Goal: Task Accomplishment & Management: Complete application form

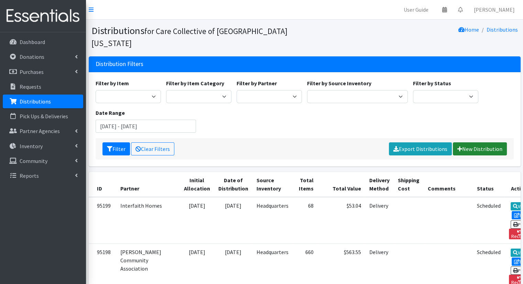
click at [486, 142] on link "New Distribution" at bounding box center [480, 148] width 54 height 13
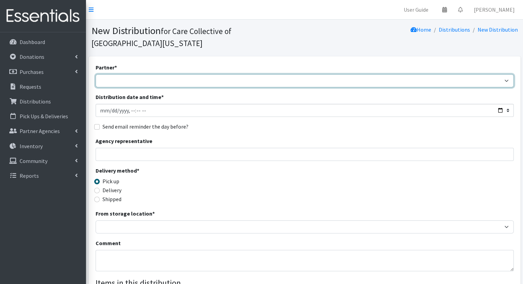
click at [340, 74] on select "[DEMOGRAPHIC_DATA] Community Kalamazoo Black Lives Matter Kzoo/[GEOGRAPHIC_DATA…" at bounding box center [305, 80] width 418 height 13
select select "7968"
click at [96, 74] on select "[DEMOGRAPHIC_DATA] Community Kalamazoo Black Lives Matter Kzoo/[GEOGRAPHIC_DATA…" at bounding box center [305, 80] width 418 height 13
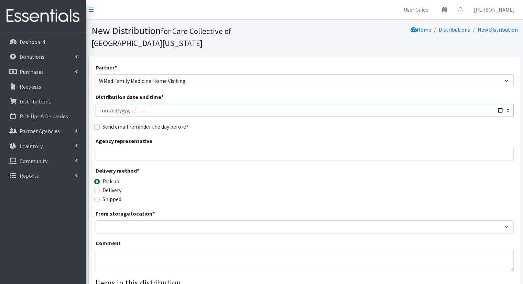
click at [498, 104] on input "Distribution date and time *" at bounding box center [305, 110] width 418 height 13
type input "2025-08-21T10:30"
click at [256, 121] on div "Partner * African Community Kalamazoo Black Lives Matter Kzoo/BC Diaper Train C…" at bounding box center [305, 220] width 418 height 314
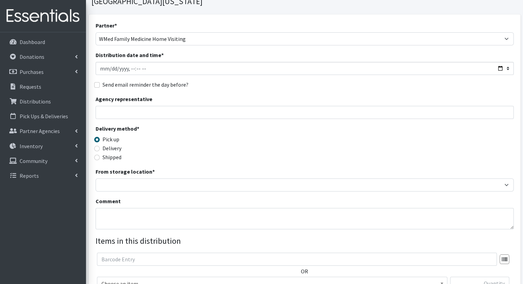
scroll to position [40, 0]
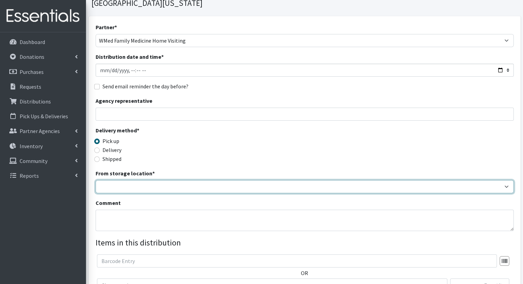
click at [330, 180] on select "Headquarters" at bounding box center [305, 186] width 418 height 13
select select "491"
click at [96, 180] on select "Headquarters" at bounding box center [305, 186] width 418 height 13
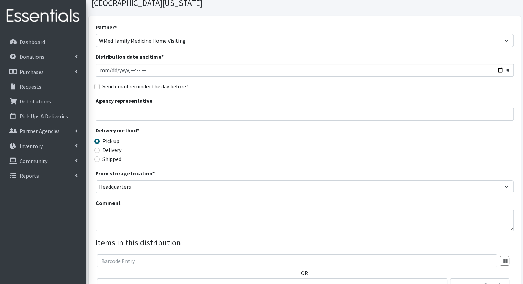
click at [326, 199] on div "Comment" at bounding box center [305, 215] width 418 height 32
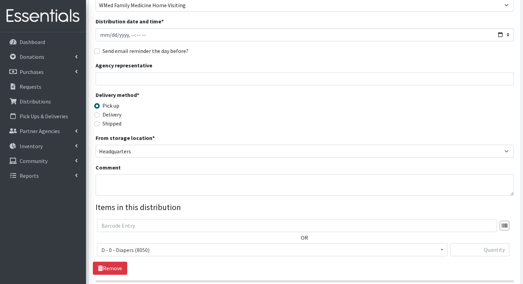
scroll to position [115, 0]
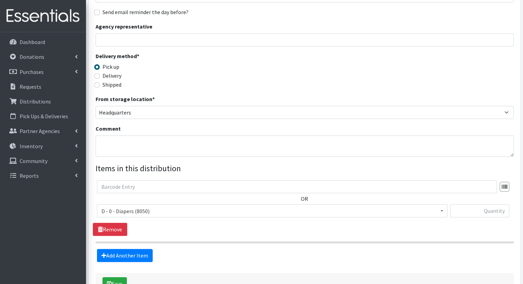
click at [318, 206] on span "D - 0 - Diapers (8050)" at bounding box center [273, 211] width 342 height 10
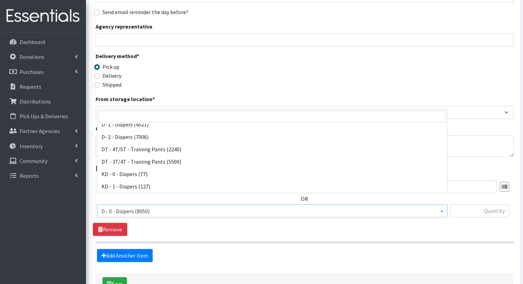
scroll to position [71, 0]
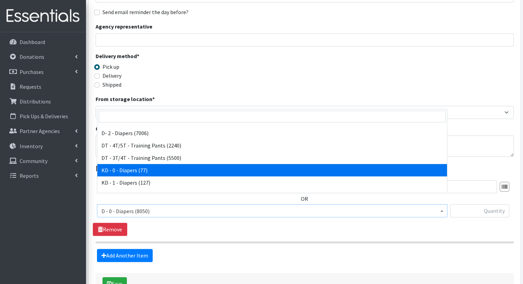
select select "15496"
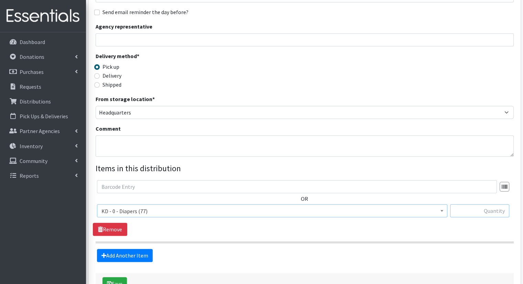
click at [471, 204] on input "text" at bounding box center [479, 210] width 59 height 13
type input "10"
click at [139, 250] on link "Add Another Item" at bounding box center [125, 255] width 56 height 13
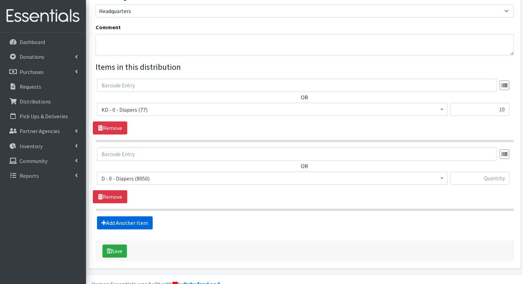
scroll to position [219, 0]
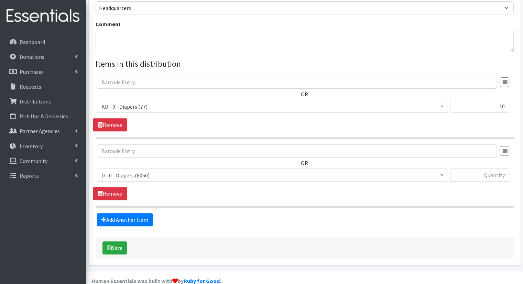
click at [158, 170] on span "D - 0 - Diapers (8050) D - 3 - Diapers (492) D - 4 - Diapers (7004) D - 5 - Dia…" at bounding box center [272, 178] width 351 height 19
click at [157, 170] on span "D - 0 - Diapers (8050) D - 3 - Diapers (492) D - 4 - Diapers (7004) D - 5 - Dia…" at bounding box center [272, 178] width 351 height 19
click at [158, 171] on span "D - 0 - Diapers (8050)" at bounding box center [273, 176] width 342 height 10
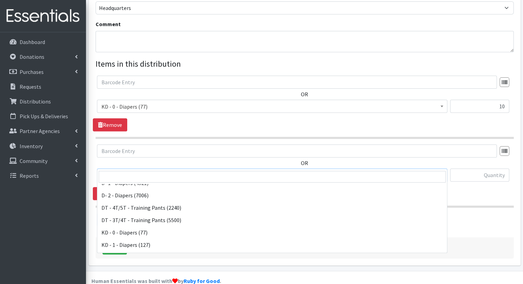
scroll to position [71, 0]
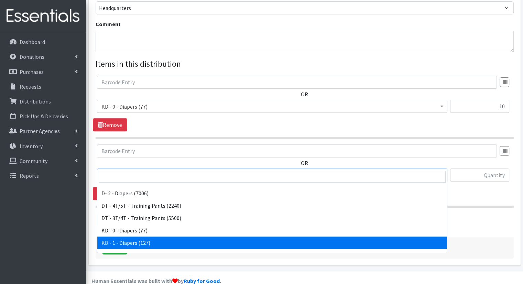
select select "15497"
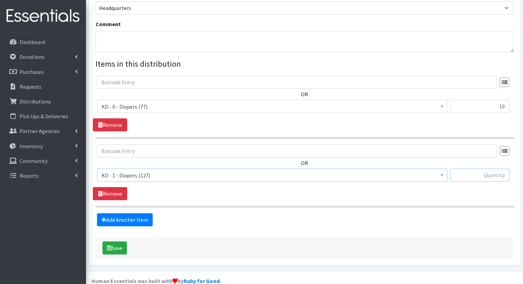
click at [474, 169] on input "text" at bounding box center [479, 175] width 59 height 13
type input "10"
click at [137, 213] on link "Add Another Item" at bounding box center [125, 219] width 56 height 13
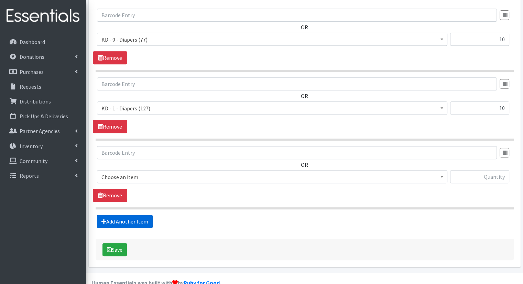
scroll to position [288, 0]
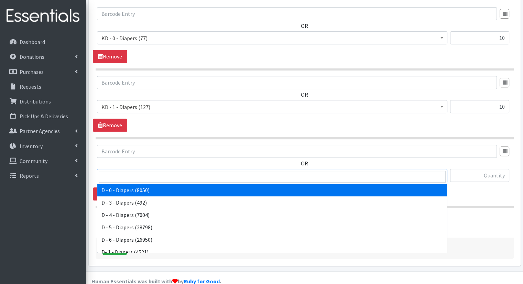
click at [200, 171] on span "D - 0 - Diapers (8050)" at bounding box center [273, 176] width 342 height 10
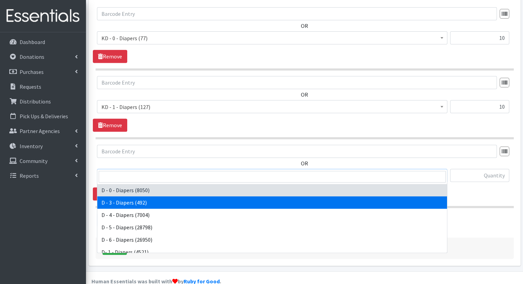
scroll to position [315, 0]
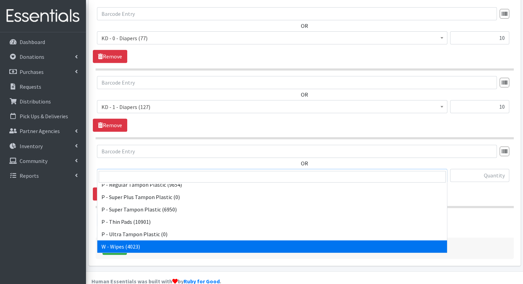
select select "15495"
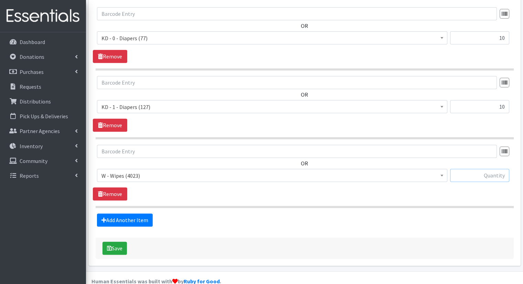
click at [471, 169] on input "text" at bounding box center [479, 175] width 59 height 13
type input "20"
click at [114, 242] on button "Save" at bounding box center [115, 248] width 24 height 13
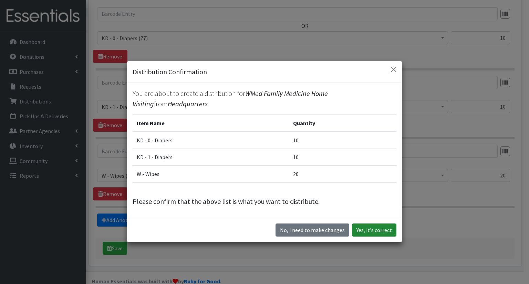
click at [376, 230] on button "Yes, it's correct" at bounding box center [374, 230] width 44 height 13
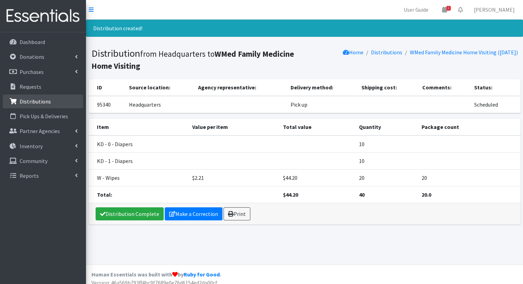
click at [47, 97] on link "Distributions" at bounding box center [43, 102] width 81 height 14
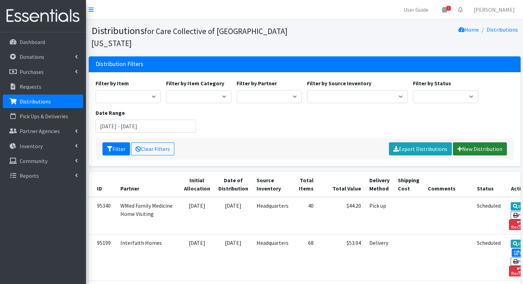
click at [490, 142] on link "New Distribution" at bounding box center [480, 148] width 54 height 13
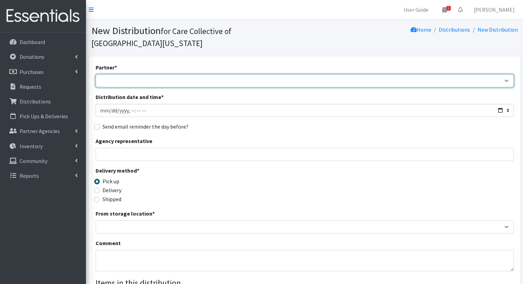
click at [171, 74] on select "[DEMOGRAPHIC_DATA] Community Kalamazoo Black Lives Matter Kzoo/[GEOGRAPHIC_DATA…" at bounding box center [305, 80] width 418 height 13
select select "7967"
click at [96, 74] on select "[DEMOGRAPHIC_DATA] Community Kalamazoo Black Lives Matter Kzoo/[GEOGRAPHIC_DATA…" at bounding box center [305, 80] width 418 height 13
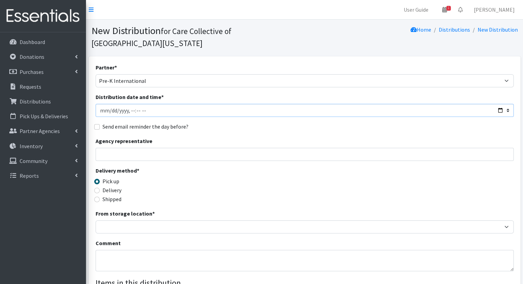
click at [501, 104] on input "Distribution date and time *" at bounding box center [305, 110] width 418 height 13
type input "[DATE]T10:00"
click at [275, 123] on div "Send email reminder the day before?" at bounding box center [305, 127] width 418 height 8
click at [119, 186] on label "Delivery" at bounding box center [112, 190] width 19 height 8
click at [100, 188] on input "Delivery" at bounding box center [97, 191] width 6 height 6
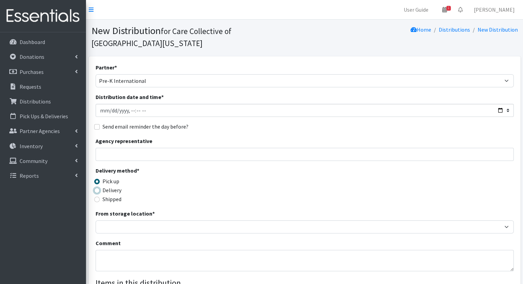
radio input "true"
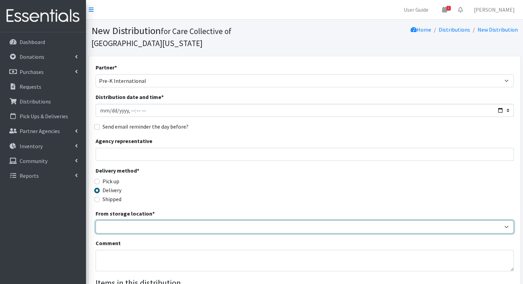
click at [127, 221] on select "Headquarters" at bounding box center [305, 227] width 418 height 13
select select "491"
click at [96, 221] on select "Headquarters" at bounding box center [305, 227] width 418 height 13
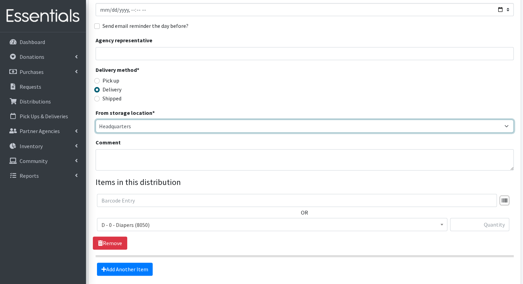
scroll to position [100, 0]
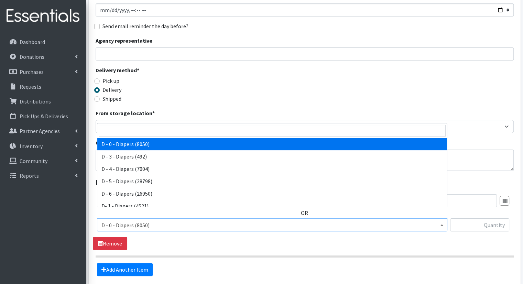
click at [229, 221] on span "D - 0 - Diapers (8050)" at bounding box center [273, 226] width 342 height 10
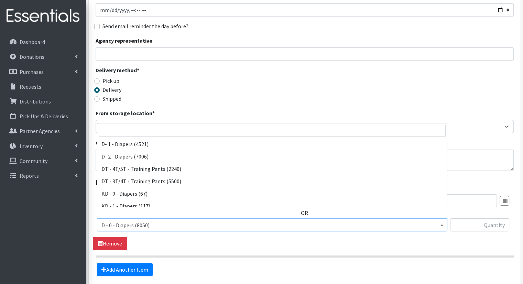
scroll to position [81, 0]
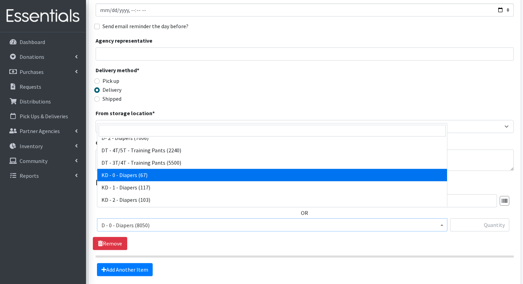
select select "15496"
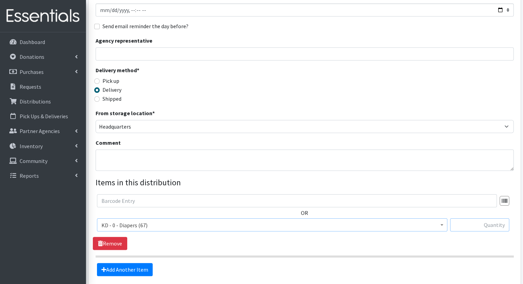
click at [470, 219] on input "text" at bounding box center [479, 225] width 59 height 13
type input "2"
click at [124, 263] on link "Add Another Item" at bounding box center [125, 269] width 56 height 13
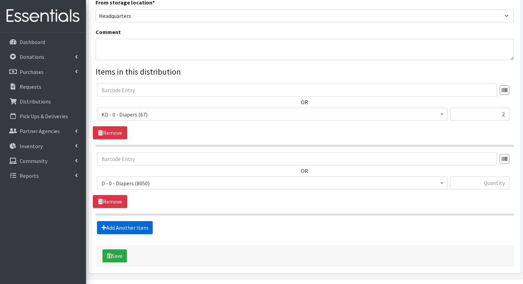
scroll to position [219, 0]
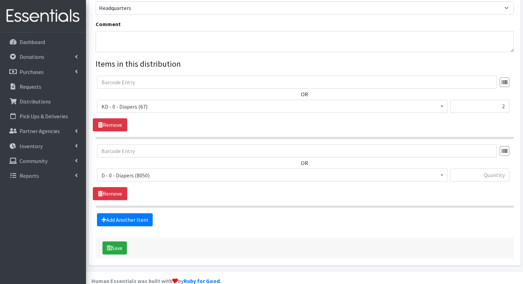
click at [189, 170] on span "D - 0 - Diapers (8050) D - 3 - Diapers (492) D - 4 - Diapers (7004) D - 5 - Dia…" at bounding box center [272, 178] width 351 height 19
click at [188, 171] on span "D - 0 - Diapers (8050)" at bounding box center [273, 176] width 342 height 10
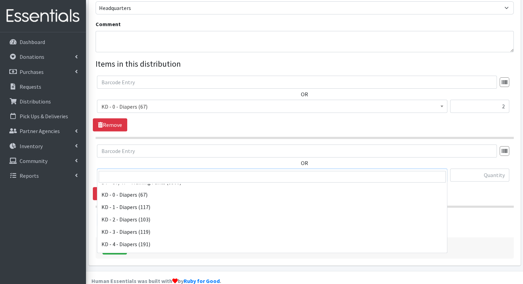
scroll to position [105, 0]
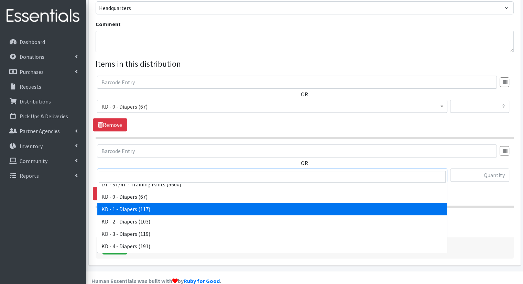
select select "15497"
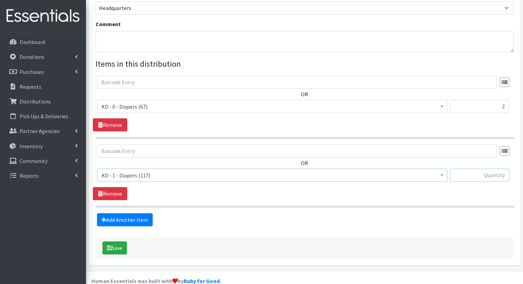
click at [474, 169] on input "text" at bounding box center [479, 175] width 59 height 13
type input "2"
click at [114, 200] on fieldset "Items in this distribution OR D - 0 - Diapers (8050) D - 3 - Diapers (492) D - …" at bounding box center [305, 142] width 418 height 169
click at [115, 213] on link "Add Another Item" at bounding box center [125, 219] width 56 height 13
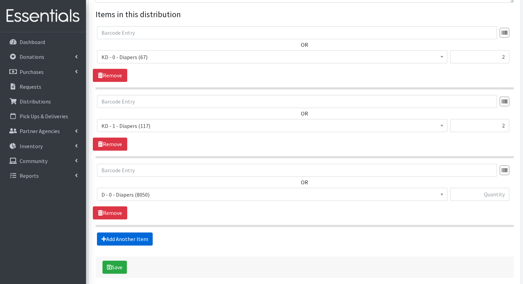
scroll to position [288, 0]
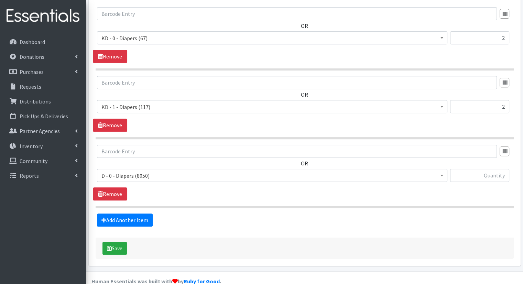
click at [177, 171] on span "D - 0 - Diapers (8050)" at bounding box center [273, 176] width 342 height 10
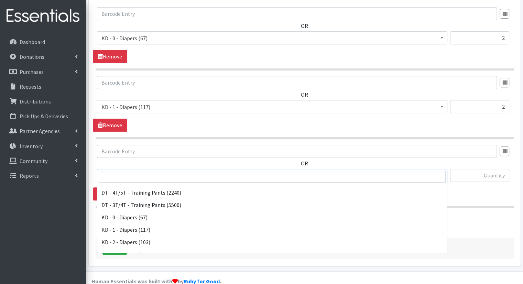
scroll to position [83, 0]
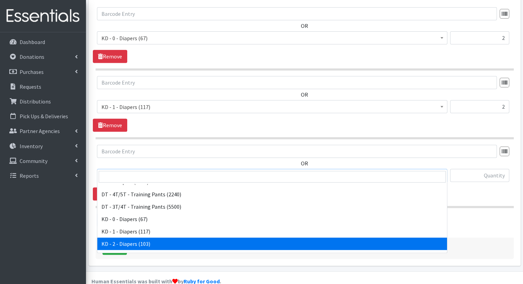
select select "15498"
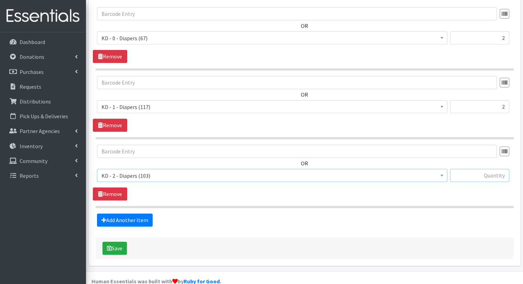
click at [467, 169] on input "text" at bounding box center [479, 175] width 59 height 13
type input "2"
click at [137, 214] on link "Add Another Item" at bounding box center [125, 220] width 56 height 13
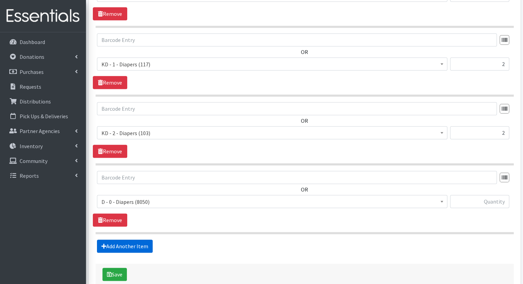
scroll to position [357, 0]
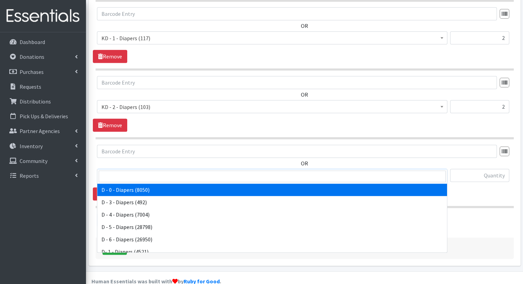
click at [181, 171] on span "D - 0 - Diapers (8050)" at bounding box center [273, 176] width 342 height 10
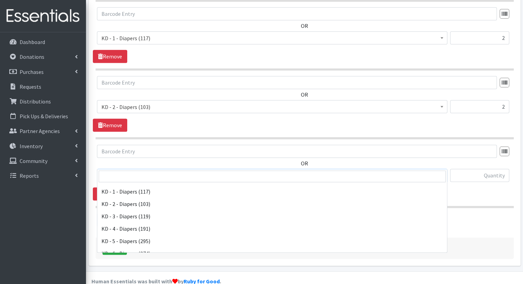
scroll to position [124, 0]
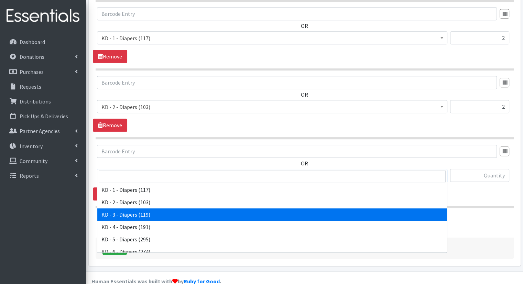
select select "15499"
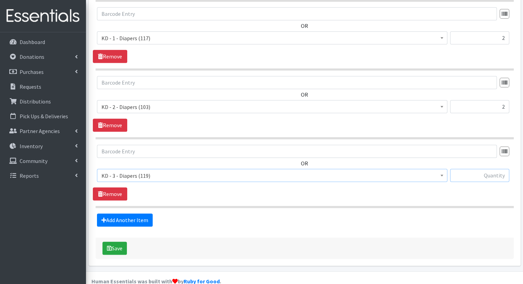
click at [491, 169] on input "text" at bounding box center [479, 175] width 59 height 13
type input "3"
click at [147, 214] on link "Add Another Item" at bounding box center [125, 220] width 56 height 13
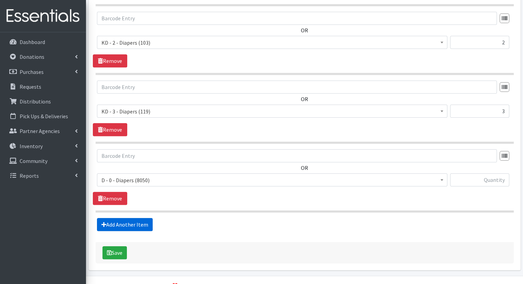
scroll to position [425, 0]
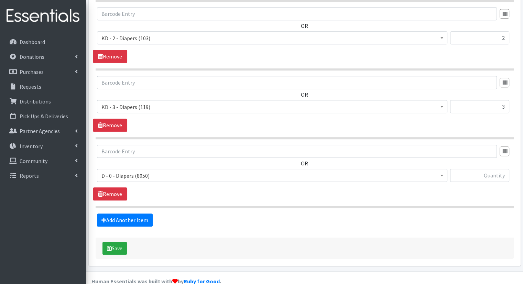
click at [247, 171] on span "D - 0 - Diapers (8050)" at bounding box center [273, 176] width 342 height 10
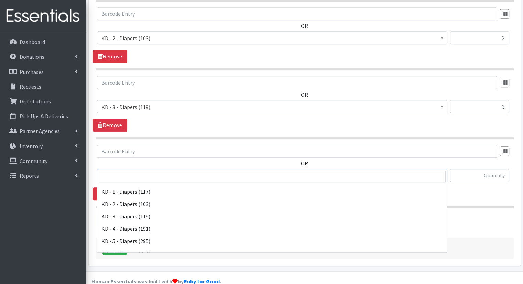
scroll to position [129, 0]
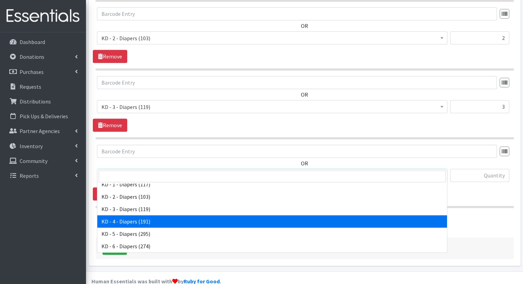
select select "15500"
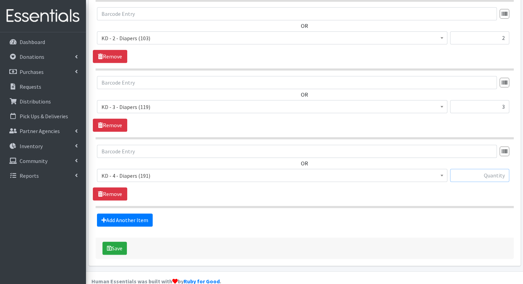
click at [468, 169] on input "text" at bounding box center [479, 175] width 59 height 13
type input "3"
click at [117, 214] on link "Add Another Item" at bounding box center [125, 220] width 56 height 13
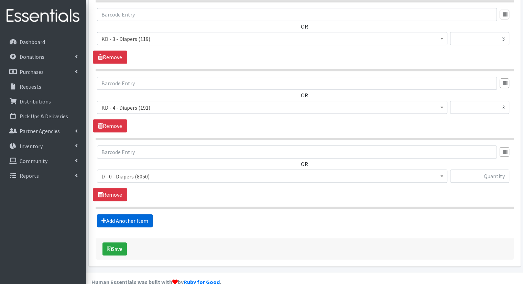
scroll to position [494, 0]
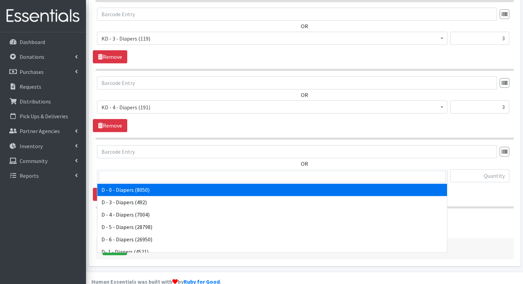
click at [193, 171] on span "D - 0 - Diapers (8050)" at bounding box center [273, 176] width 342 height 10
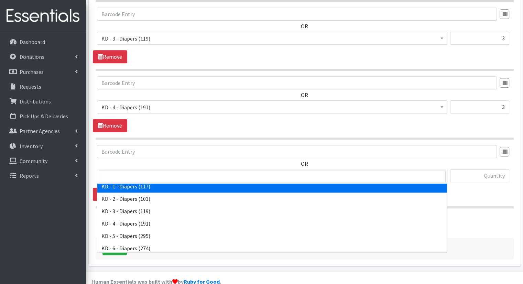
scroll to position [133, 0]
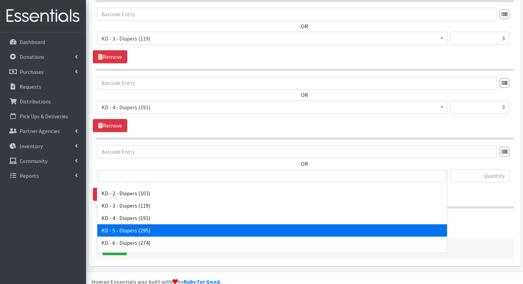
select select "15501"
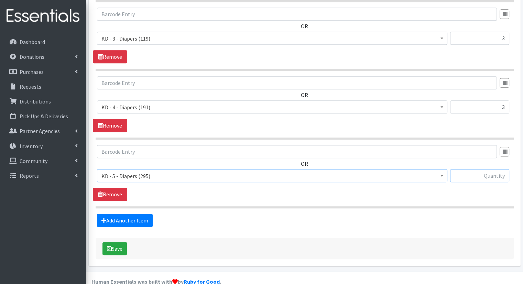
click at [461, 169] on input "text" at bounding box center [479, 175] width 59 height 13
type input "4"
click at [146, 214] on link "Add Another Item" at bounding box center [125, 220] width 56 height 13
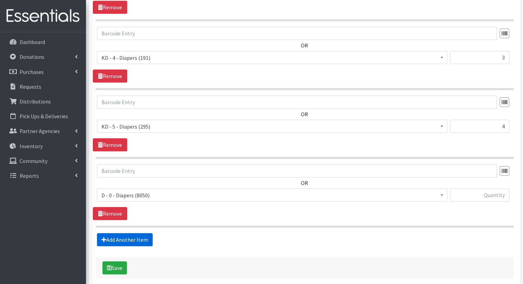
scroll to position [562, 0]
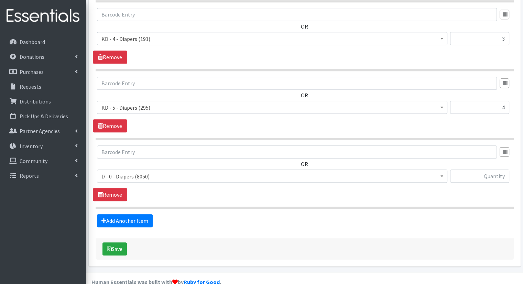
click at [173, 172] on span "D - 0 - Diapers (8050)" at bounding box center [273, 177] width 342 height 10
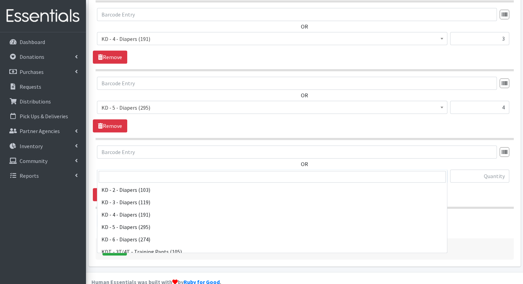
scroll to position [140, 0]
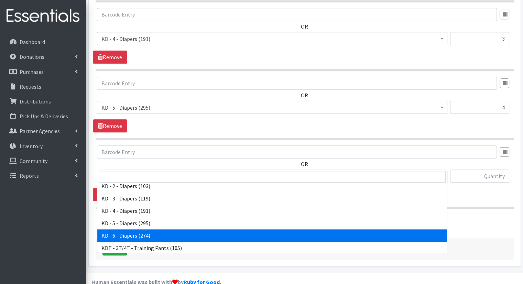
select select "15502"
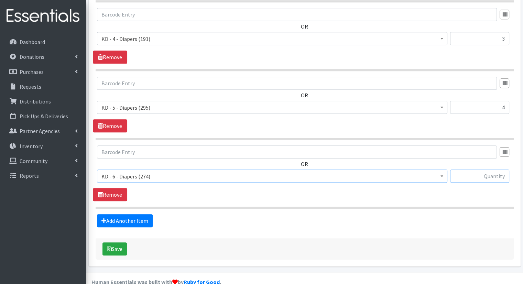
click at [466, 170] on input "text" at bounding box center [479, 176] width 59 height 13
type input "4"
click at [147, 214] on link "Add Another Item" at bounding box center [125, 220] width 56 height 13
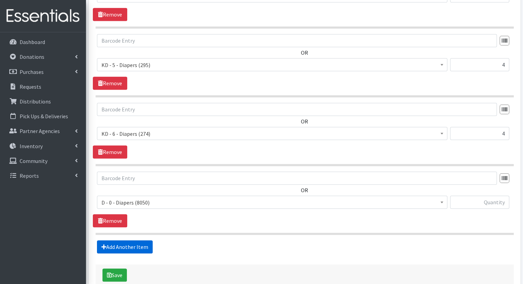
scroll to position [631, 0]
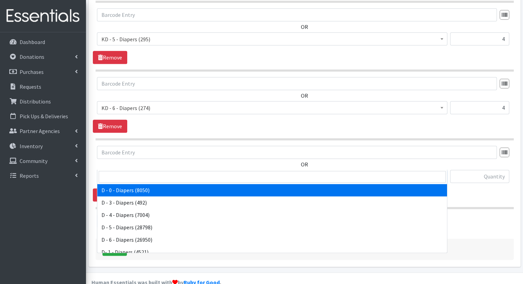
click at [180, 172] on span "D - 0 - Diapers (8050)" at bounding box center [273, 177] width 342 height 10
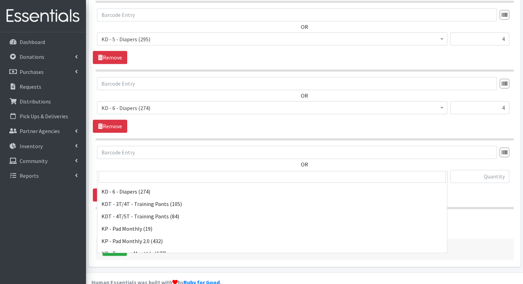
scroll to position [180, 0]
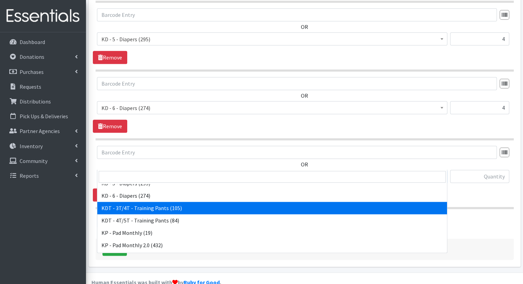
select select "15506"
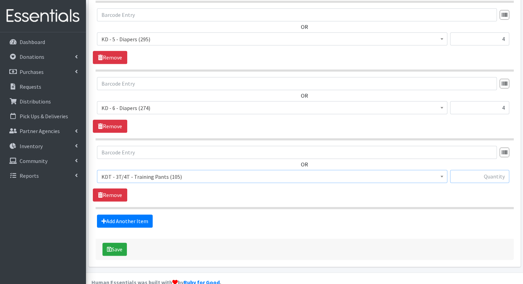
click at [498, 170] on input "text" at bounding box center [479, 176] width 59 height 13
type input "5"
click at [127, 215] on link "Add Another Item" at bounding box center [125, 221] width 56 height 13
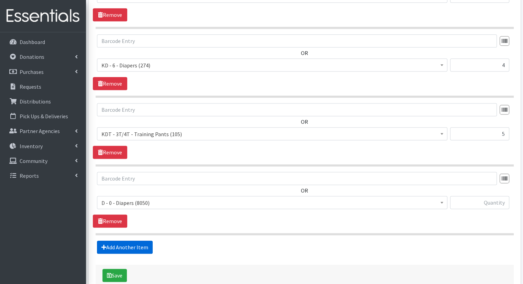
scroll to position [700, 0]
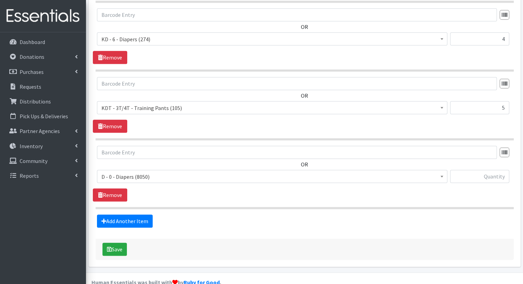
click at [141, 172] on span "D - 0 - Diapers (8050)" at bounding box center [273, 177] width 342 height 10
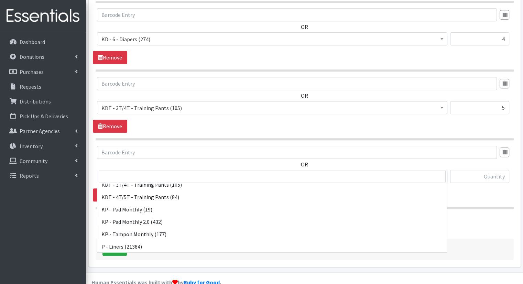
scroll to position [200, 0]
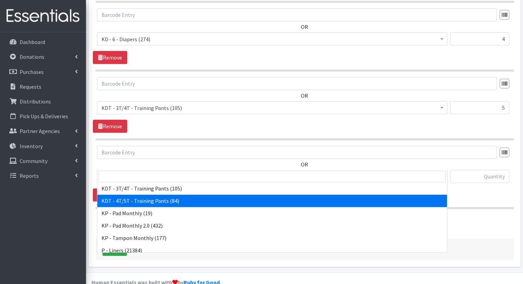
select select "15507"
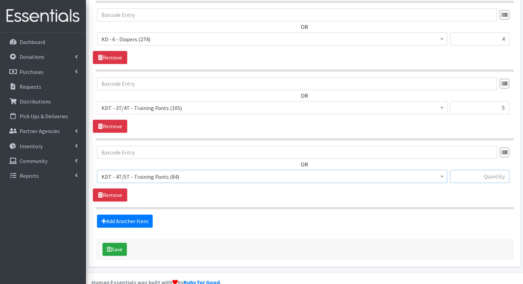
click at [492, 170] on input "text" at bounding box center [479, 176] width 59 height 13
type input "5"
click at [146, 215] on link "Add Another Item" at bounding box center [125, 221] width 56 height 13
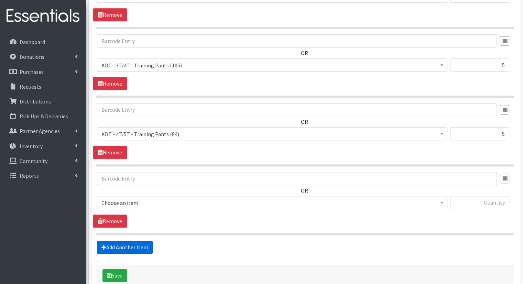
scroll to position [768, 0]
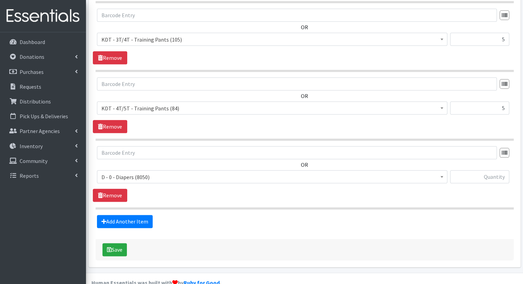
click at [209, 172] on span "D - 0 - Diapers (8050)" at bounding box center [273, 177] width 342 height 10
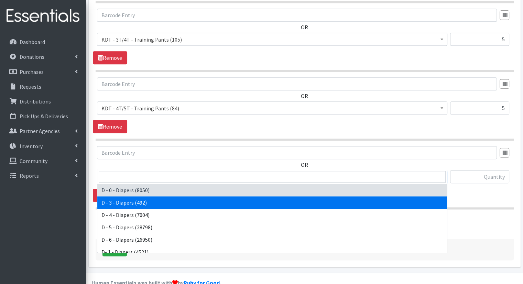
scroll to position [315, 0]
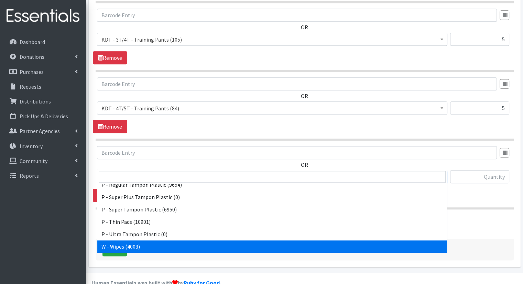
select select "15495"
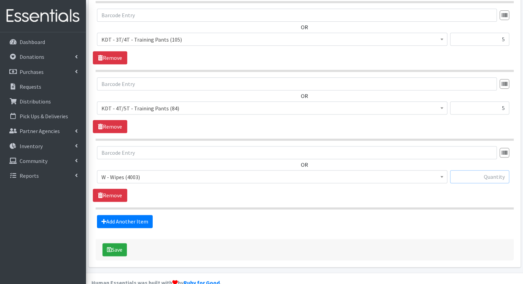
click at [478, 170] on input "text" at bounding box center [479, 176] width 59 height 13
type input "30"
click at [116, 243] on button "Save" at bounding box center [115, 249] width 24 height 13
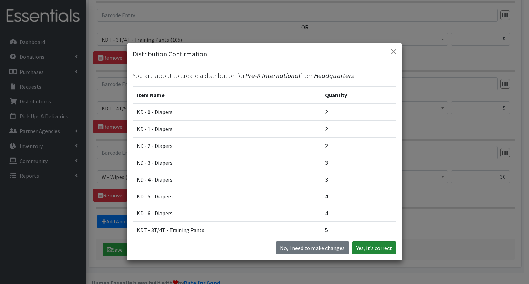
click at [371, 249] on button "Yes, it's correct" at bounding box center [374, 248] width 44 height 13
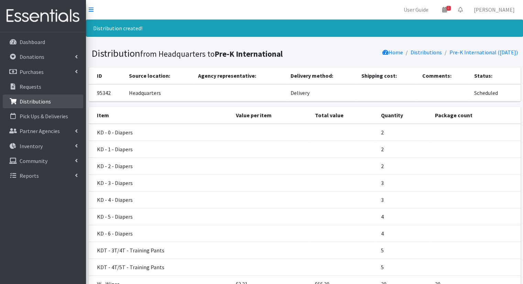
click at [43, 100] on p "Distributions" at bounding box center [35, 101] width 31 height 7
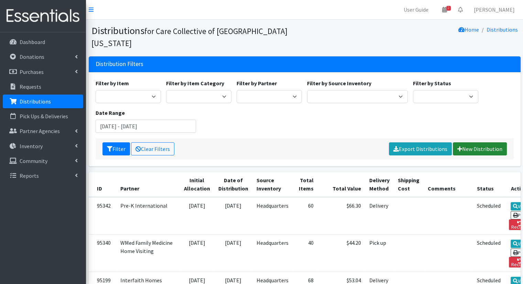
click at [468, 142] on link "New Distribution" at bounding box center [480, 148] width 54 height 13
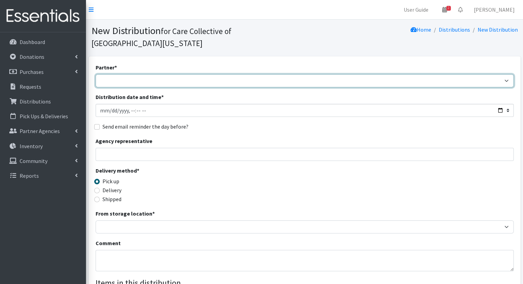
click at [152, 74] on select "[DEMOGRAPHIC_DATA] Community Kalamazoo Black Lives Matter Kzoo/[GEOGRAPHIC_DATA…" at bounding box center [305, 80] width 418 height 13
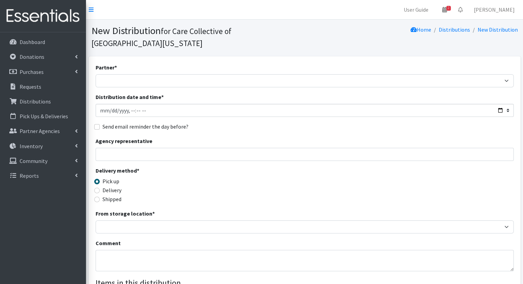
click at [278, 56] on div "Partner * [DEMOGRAPHIC_DATA] Community Kalamazoo Black Lives Matter Kzoo/[GEOGR…" at bounding box center [305, 236] width 432 height 360
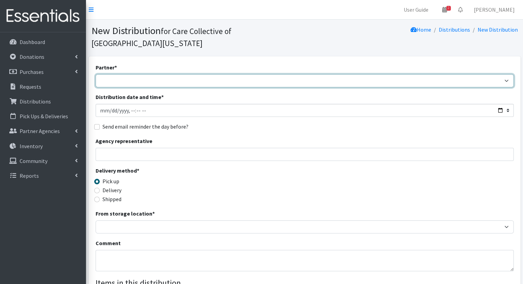
click at [280, 74] on select "[DEMOGRAPHIC_DATA] Community Kalamazoo Black Lives Matter Kzoo/[GEOGRAPHIC_DATA…" at bounding box center [305, 80] width 418 height 13
select select "7978"
click at [96, 74] on select "[DEMOGRAPHIC_DATA] Community Kalamazoo Black Lives Matter Kzoo/[GEOGRAPHIC_DATA…" at bounding box center [305, 80] width 418 height 13
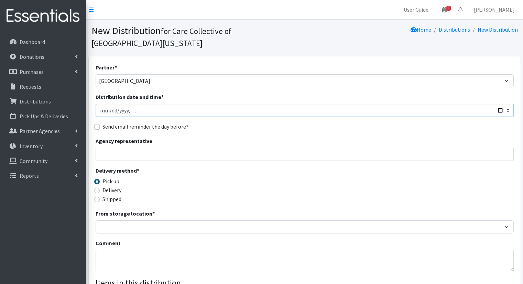
click at [501, 104] on input "Distribution date and time *" at bounding box center [305, 110] width 418 height 13
type input "[DATE]T10:00"
click at [257, 137] on div "Agency representative" at bounding box center [305, 149] width 418 height 24
click at [117, 186] on label "Delivery" at bounding box center [112, 190] width 19 height 8
click at [100, 188] on input "Delivery" at bounding box center [97, 191] width 6 height 6
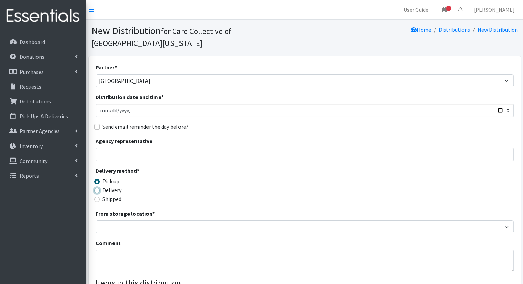
radio input "true"
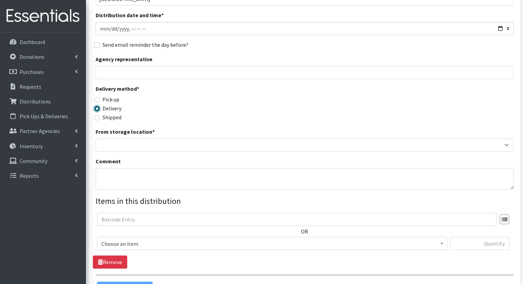
scroll to position [84, 0]
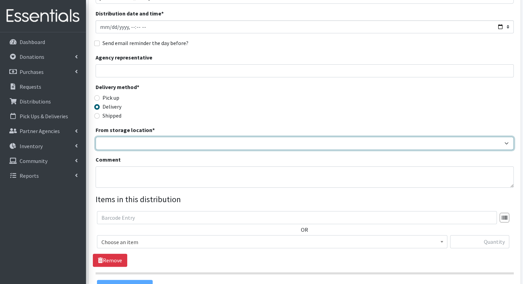
click at [414, 137] on select "Headquarters" at bounding box center [305, 143] width 418 height 13
select select "491"
click at [96, 137] on select "Headquarters" at bounding box center [305, 143] width 418 height 13
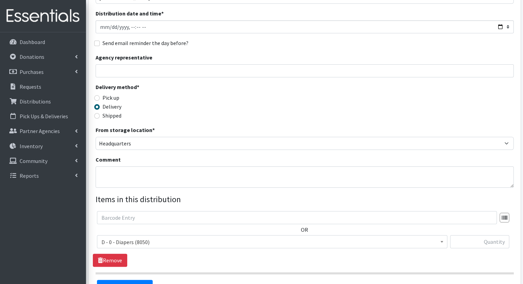
click at [327, 237] on span "D - 0 - Diapers (8050)" at bounding box center [273, 242] width 342 height 10
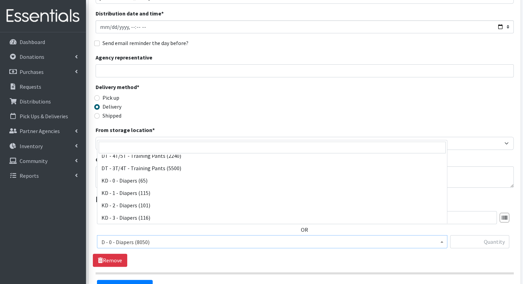
scroll to position [103, 0]
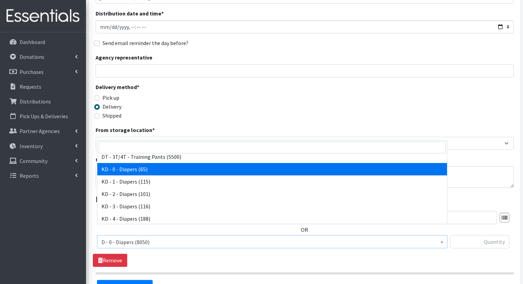
select select "15496"
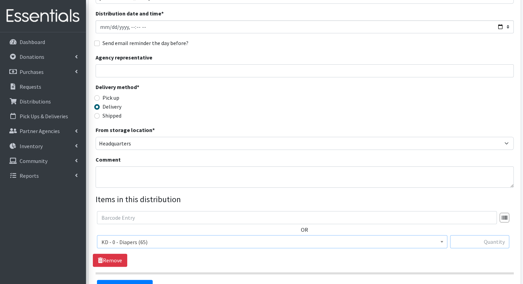
click at [478, 235] on input "text" at bounding box center [479, 241] width 59 height 13
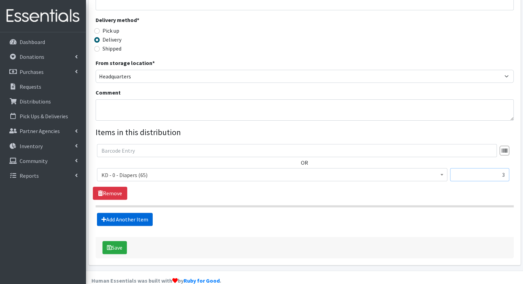
type input "3"
click at [129, 213] on link "Add Another Item" at bounding box center [125, 219] width 56 height 13
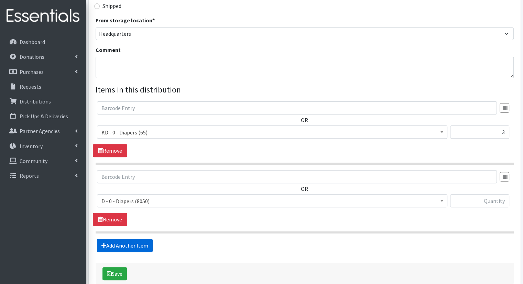
scroll to position [219, 0]
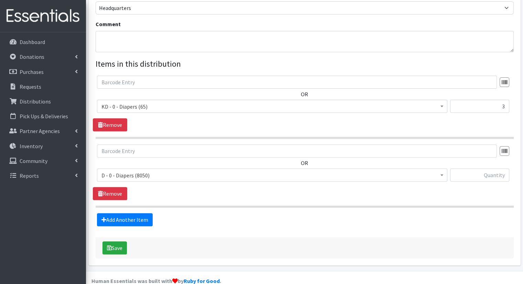
click at [189, 171] on span "D - 0 - Diapers (8050)" at bounding box center [273, 176] width 342 height 10
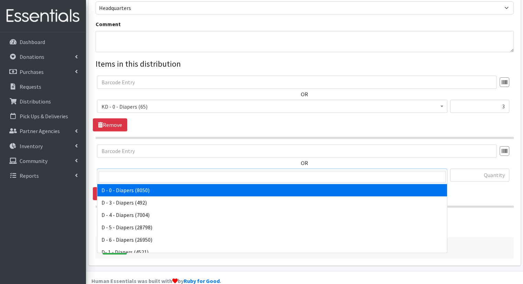
scroll to position [88, 0]
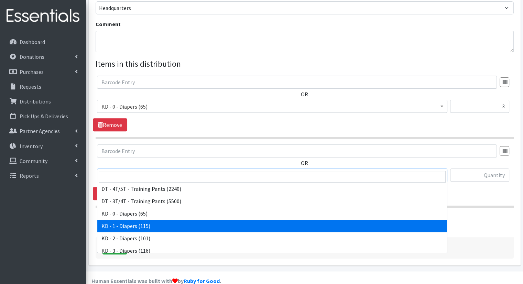
select select "15497"
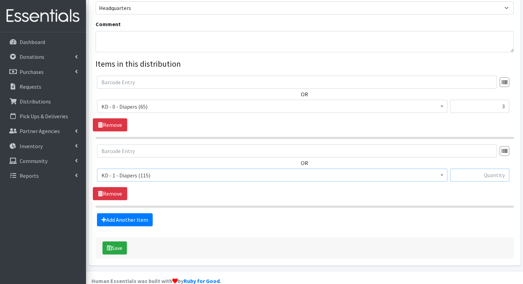
click at [479, 169] on input "text" at bounding box center [479, 175] width 59 height 13
type input "3"
click at [141, 213] on link "Add Another Item" at bounding box center [125, 219] width 56 height 13
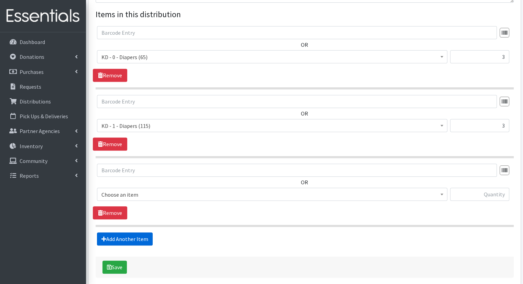
scroll to position [288, 0]
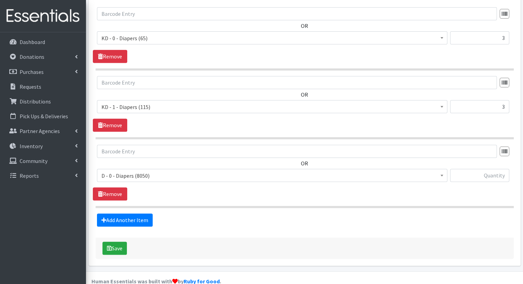
click at [194, 171] on span "D - 0 - Diapers (8050)" at bounding box center [273, 176] width 342 height 10
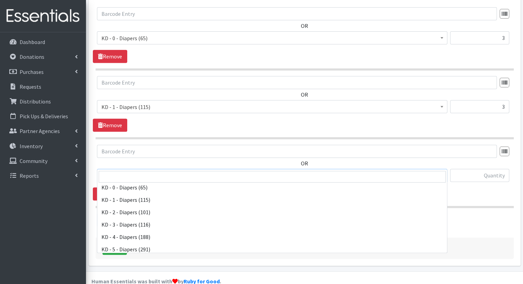
scroll to position [109, 0]
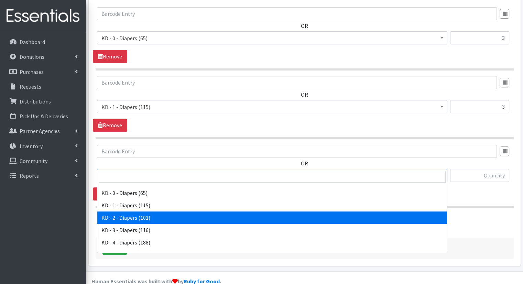
select select "15498"
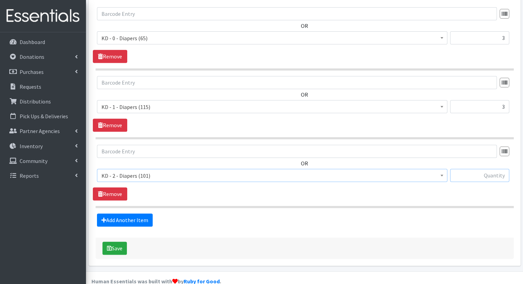
click at [483, 169] on input "text" at bounding box center [479, 175] width 59 height 13
type input "2"
click at [146, 214] on link "Add Another Item" at bounding box center [125, 220] width 56 height 13
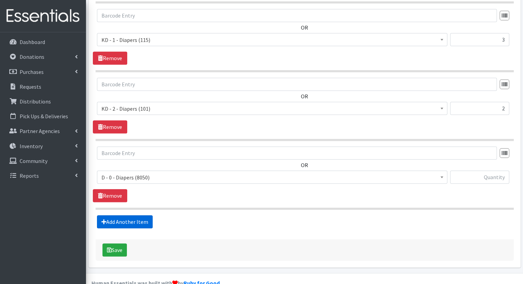
scroll to position [357, 0]
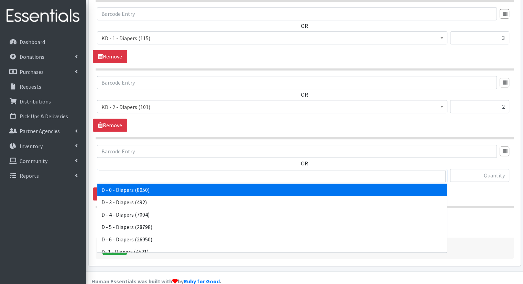
click at [237, 171] on span "D - 0 - Diapers (8050)" at bounding box center [273, 176] width 342 height 10
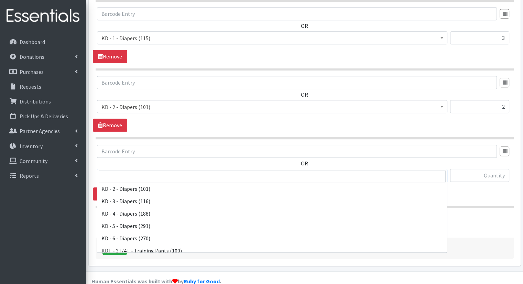
scroll to position [141, 0]
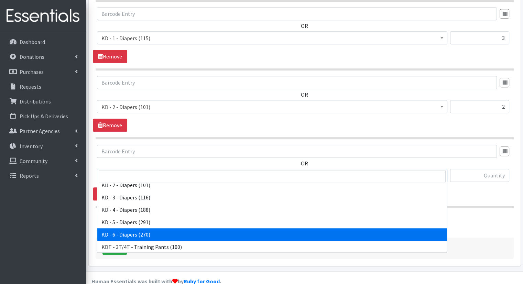
select select "15502"
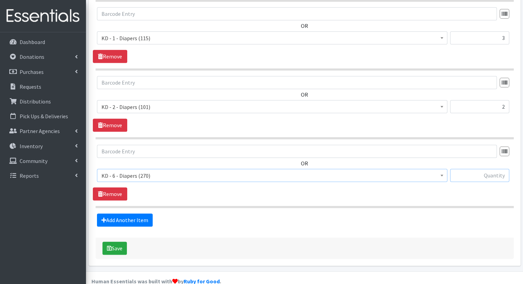
click at [475, 169] on input "text" at bounding box center [479, 175] width 59 height 13
type input "8"
click at [131, 214] on link "Add Another Item" at bounding box center [125, 220] width 56 height 13
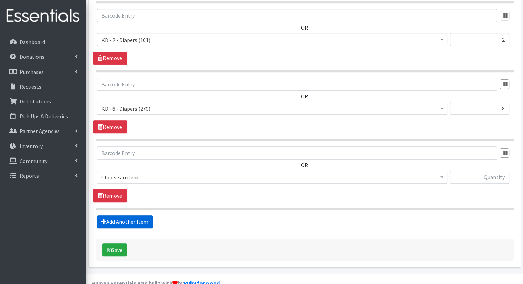
scroll to position [425, 0]
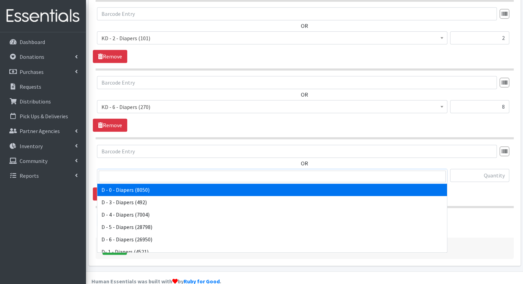
click at [174, 171] on span "D - 0 - Diapers (8050)" at bounding box center [273, 176] width 342 height 10
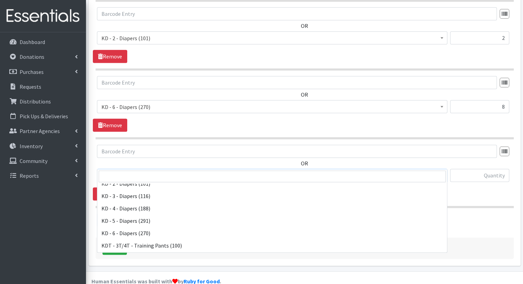
scroll to position [152, 0]
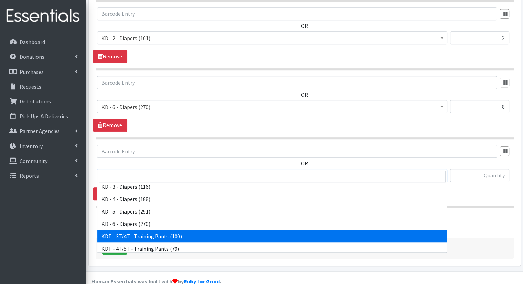
select select "15506"
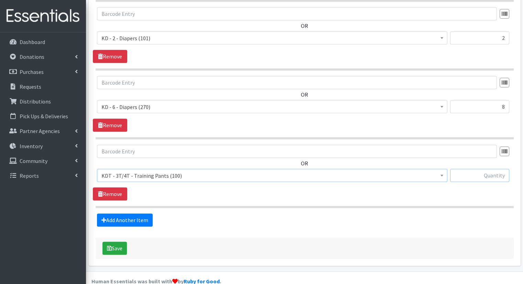
click at [480, 169] on input "text" at bounding box center [479, 175] width 59 height 13
type input "5"
click at [139, 214] on link "Add Another Item" at bounding box center [125, 220] width 56 height 13
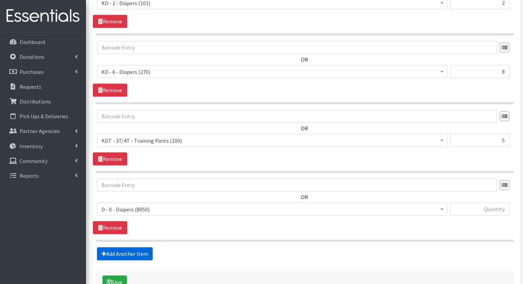
scroll to position [494, 0]
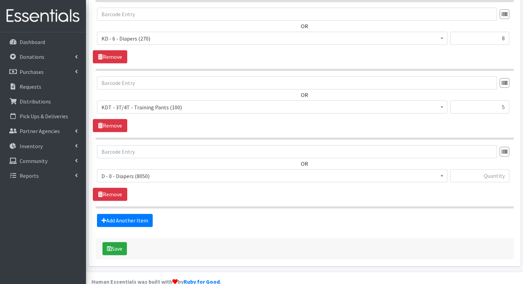
click at [228, 171] on span "D - 0 - Diapers (8050)" at bounding box center [273, 176] width 342 height 10
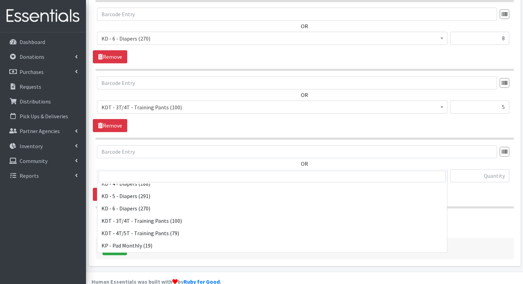
scroll to position [166, 0]
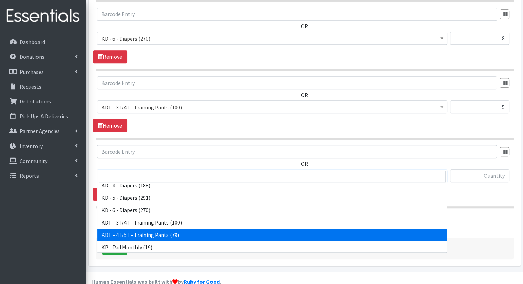
select select "15507"
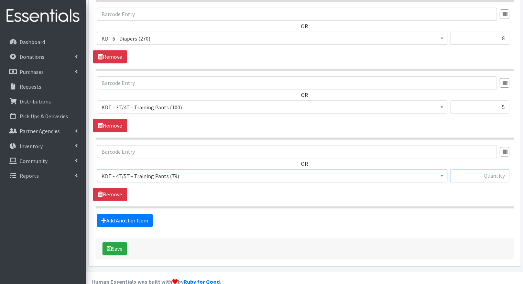
click at [495, 169] on input "text" at bounding box center [479, 175] width 59 height 13
type input "5"
click at [137, 214] on link "Add Another Item" at bounding box center [125, 220] width 56 height 13
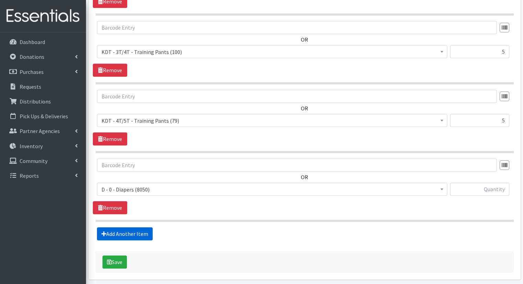
scroll to position [562, 0]
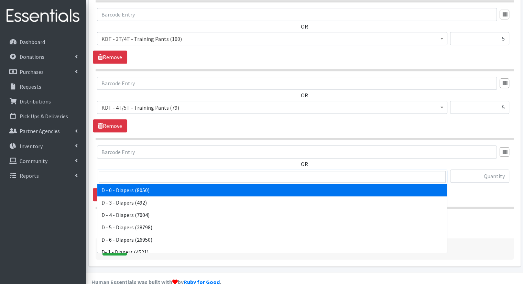
click at [156, 172] on span "D - 0 - Diapers (8050)" at bounding box center [273, 177] width 342 height 10
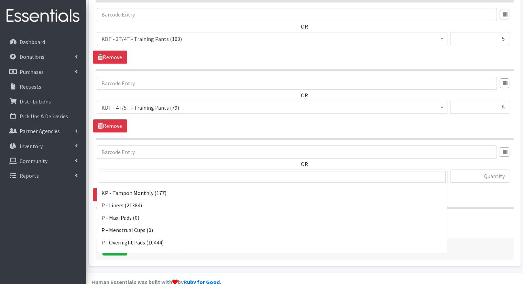
scroll to position [315, 0]
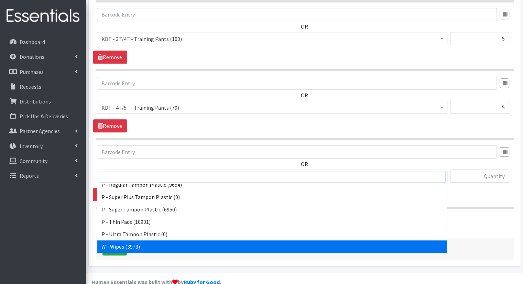
select select "15495"
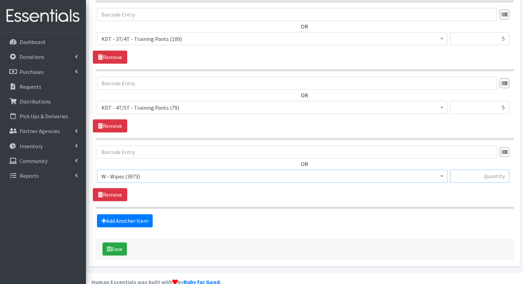
click at [464, 170] on input "text" at bounding box center [479, 176] width 59 height 13
type input "26"
click at [135, 214] on link "Add Another Item" at bounding box center [125, 220] width 56 height 13
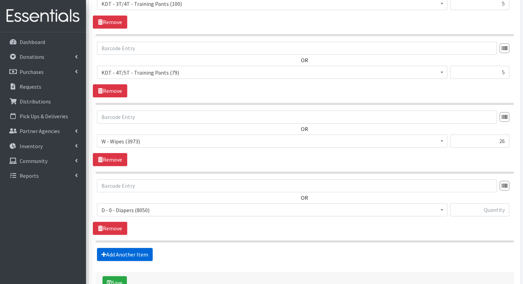
scroll to position [631, 0]
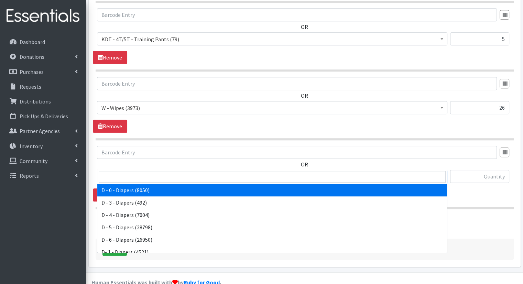
click at [194, 172] on span "D - 0 - Diapers (8050)" at bounding box center [273, 177] width 342 height 10
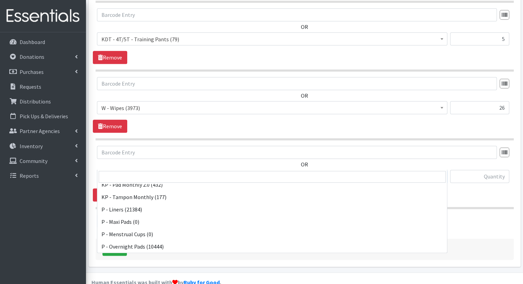
scroll to position [239, 0]
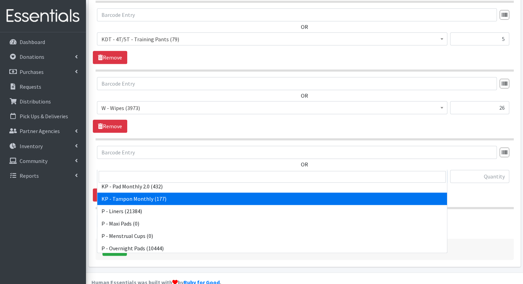
select select "15504"
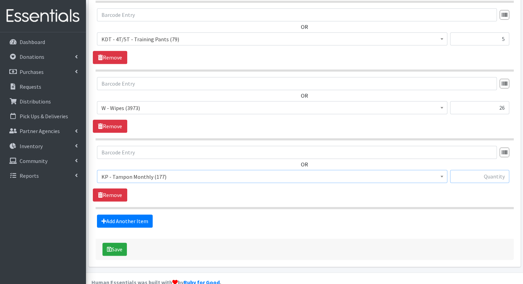
click at [488, 170] on input "text" at bounding box center [479, 176] width 59 height 13
type input "3"
click at [125, 243] on button "Save" at bounding box center [115, 249] width 24 height 13
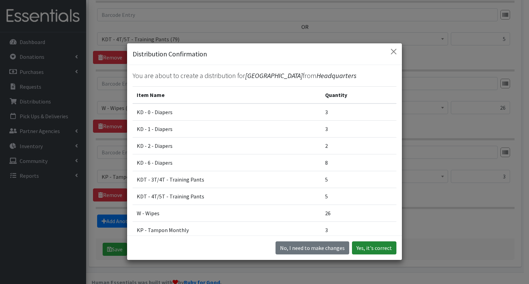
click at [373, 247] on button "Yes, it's correct" at bounding box center [374, 248] width 44 height 13
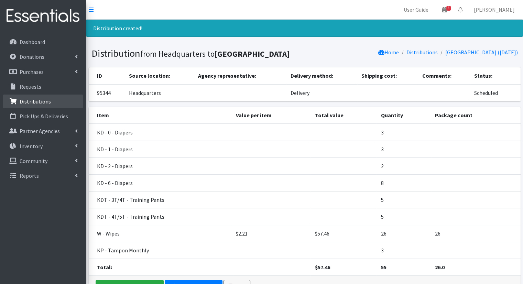
click at [42, 98] on p "Distributions" at bounding box center [35, 101] width 31 height 7
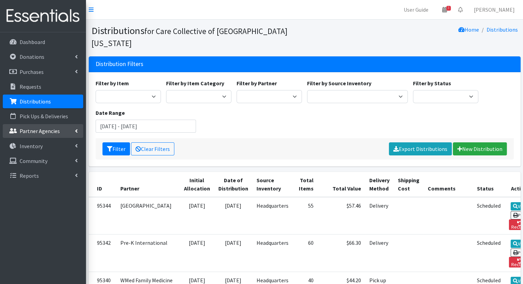
click at [50, 126] on link "Partner Agencies" at bounding box center [43, 131] width 81 height 14
click at [51, 145] on link "All Partners" at bounding box center [43, 146] width 81 height 14
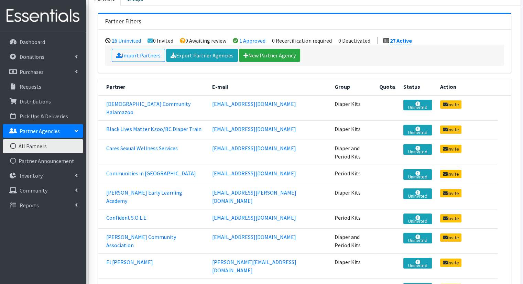
scroll to position [41, 0]
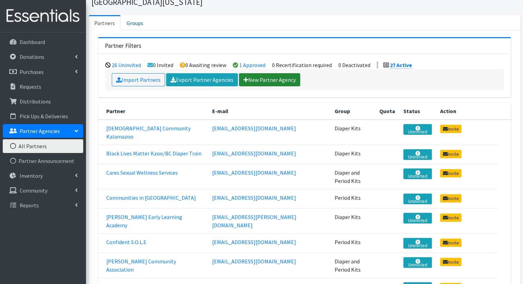
click at [277, 73] on link "New Partner Agency" at bounding box center [269, 79] width 61 height 13
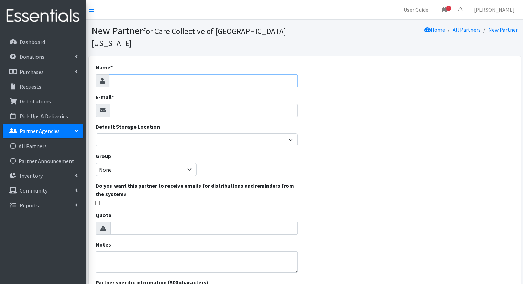
click at [155, 74] on input "Name *" at bounding box center [203, 80] width 189 height 13
type input "Rootead"
click at [192, 104] on input "E-mail *" at bounding box center [204, 110] width 188 height 13
type input "c"
type input "v"
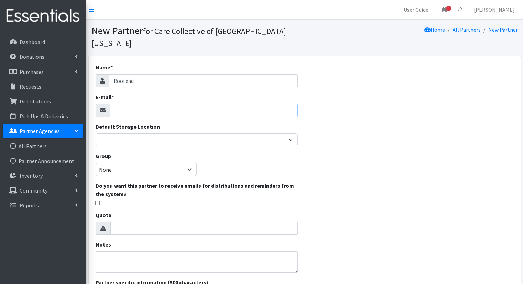
paste input "Teleshia@rootead.org"
type input "Teleshia@rootead.org"
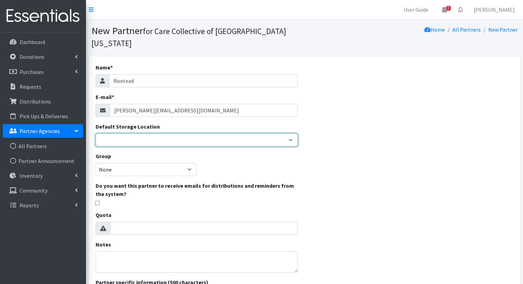
click at [183, 134] on select "Headquarters" at bounding box center [197, 140] width 202 height 13
select select "491"
click at [96, 134] on select "Headquarters" at bounding box center [197, 140] width 202 height 13
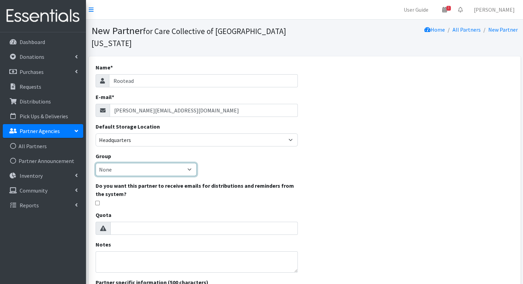
click at [183, 163] on select "None Diaper Kits Period Kits Diaper and Period Kits" at bounding box center [146, 169] width 101 height 13
click at [158, 163] on select "None Diaper Kits Period Kits Diaper and Period Kits" at bounding box center [146, 169] width 101 height 13
select select "233"
click at [96, 163] on select "None Diaper Kits Period Kits Diaper and Period Kits" at bounding box center [146, 169] width 101 height 13
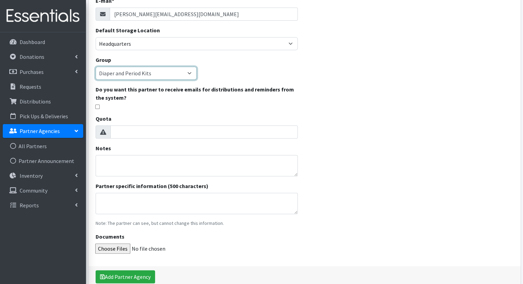
scroll to position [118, 0]
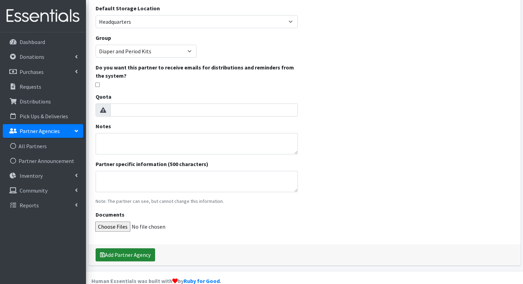
click at [149, 248] on button "Add Partner Agency" at bounding box center [126, 254] width 60 height 13
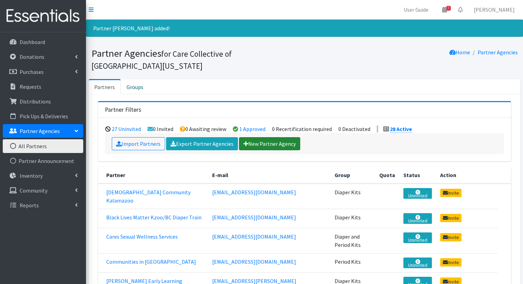
click at [287, 137] on link "New Partner Agency" at bounding box center [269, 143] width 61 height 13
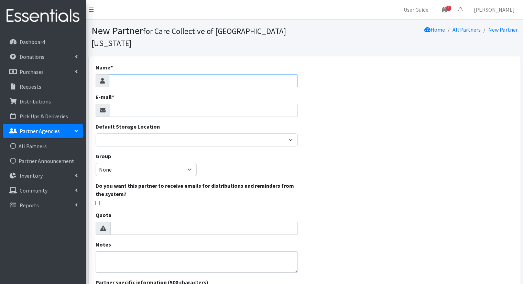
click at [214, 74] on input "Name *" at bounding box center [203, 80] width 189 height 13
type input "Kalamazoo [MEDICAL_DATA]"
click at [136, 163] on select "None Diaper Kits Period Kits Diaper and Period Kits" at bounding box center [146, 169] width 101 height 13
select select "234"
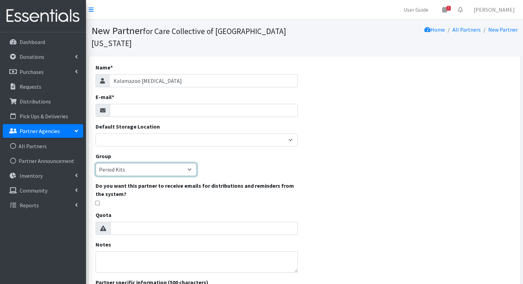
click at [96, 163] on select "None Diaper Kits Period Kits Diaper and Period Kits" at bounding box center [146, 169] width 101 height 13
click at [168, 104] on input "E-mail *" at bounding box center [204, 110] width 188 height 13
paste input "devonk@copenetwork.org"
type input "devonk@copenetwork.org"
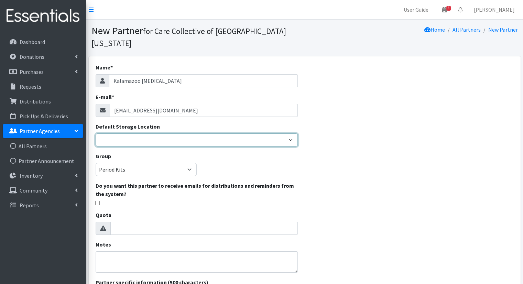
click at [147, 134] on select "Headquarters" at bounding box center [197, 140] width 202 height 13
select select "491"
click at [96, 134] on select "Headquarters" at bounding box center [197, 140] width 202 height 13
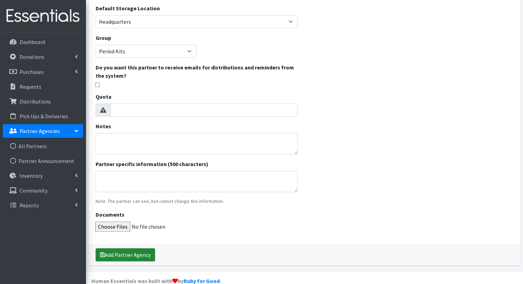
click at [114, 248] on button "Add Partner Agency" at bounding box center [126, 254] width 60 height 13
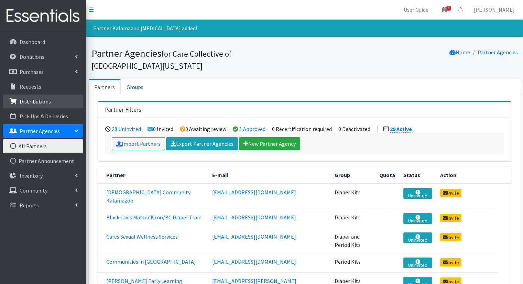
click at [48, 100] on p "Distributions" at bounding box center [35, 101] width 31 height 7
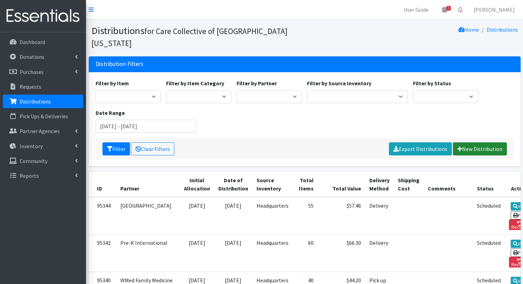
click at [490, 142] on link "New Distribution" at bounding box center [480, 148] width 54 height 13
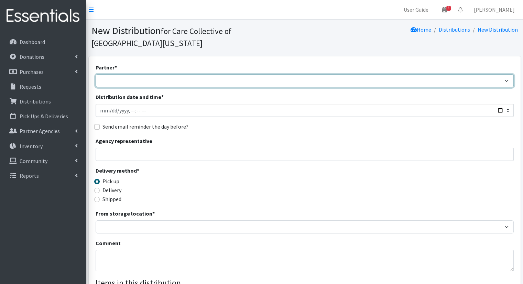
click at [189, 74] on select "African Community Kalamazoo Black Lives Matter Kzoo/[GEOGRAPHIC_DATA] Diaper Tr…" at bounding box center [305, 80] width 418 height 13
select select "8066"
click at [96, 74] on select "African Community Kalamazoo Black Lives Matter Kzoo/[GEOGRAPHIC_DATA] Diaper Tr…" at bounding box center [305, 80] width 418 height 13
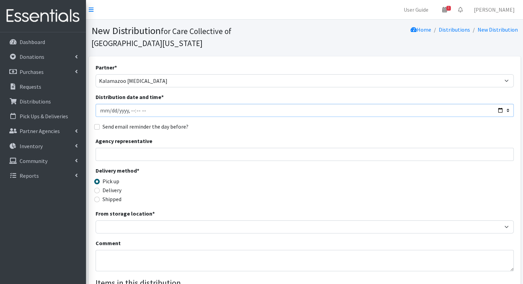
click at [500, 104] on input "Distribution date and time *" at bounding box center [305, 110] width 418 height 13
type input "2025-08-22T10:00"
click at [282, 123] on div "Send email reminder the day before?" at bounding box center [305, 127] width 418 height 8
click at [115, 186] on label "Delivery" at bounding box center [112, 190] width 19 height 8
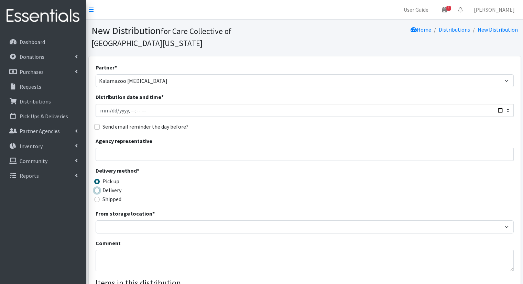
click at [100, 188] on input "Delivery" at bounding box center [97, 191] width 6 height 6
radio input "true"
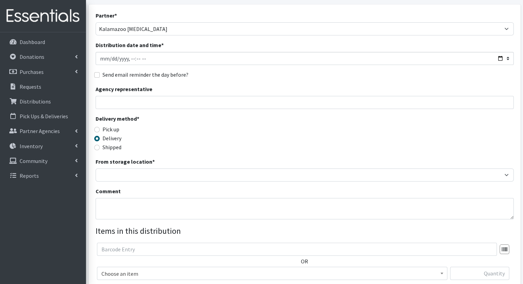
click at [401, 170] on div "Partner * African Community Kalamazoo Black Lives Matter Kzoo/BC Diaper Train C…" at bounding box center [305, 168] width 418 height 314
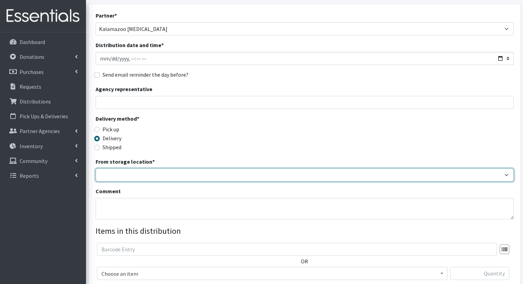
click at [400, 170] on select "Headquarters" at bounding box center [305, 175] width 418 height 13
select select "491"
click at [96, 169] on select "Headquarters" at bounding box center [305, 175] width 418 height 13
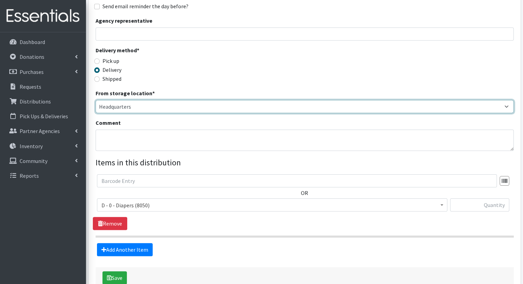
scroll to position [124, 0]
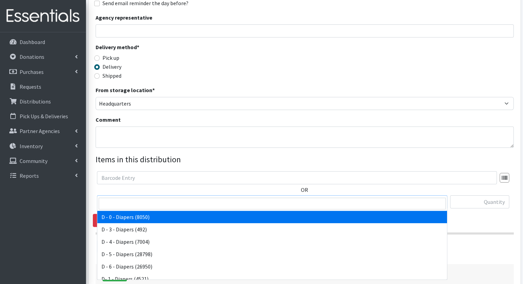
click at [322, 198] on span "D - 0 - Diapers (8050)" at bounding box center [273, 203] width 342 height 10
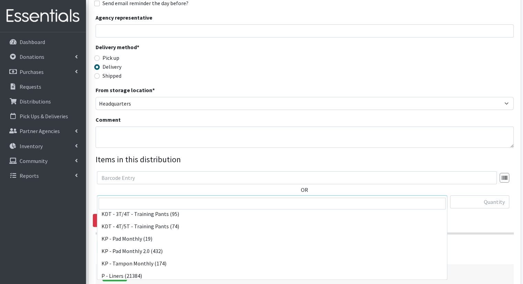
scroll to position [188, 0]
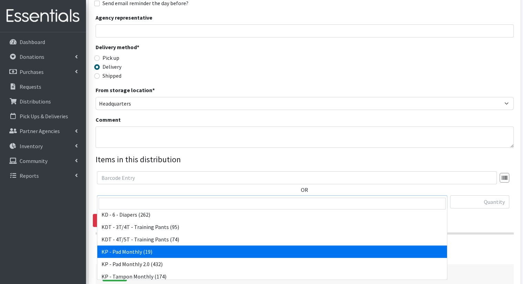
select select "15503"
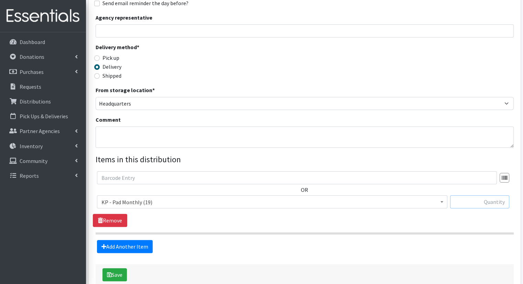
click at [469, 195] on input "text" at bounding box center [479, 201] width 59 height 13
type input "13"
click at [142, 240] on link "Add Another Item" at bounding box center [125, 246] width 56 height 13
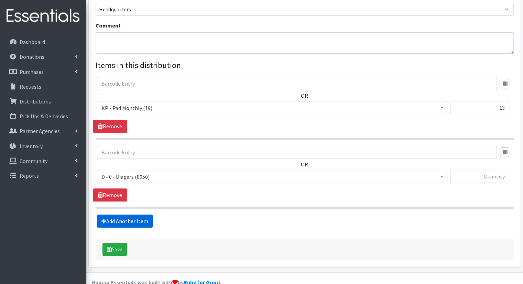
scroll to position [219, 0]
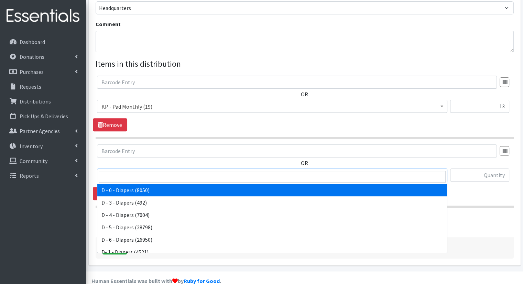
click at [258, 171] on span "D - 0 - Diapers (8050)" at bounding box center [273, 176] width 342 height 10
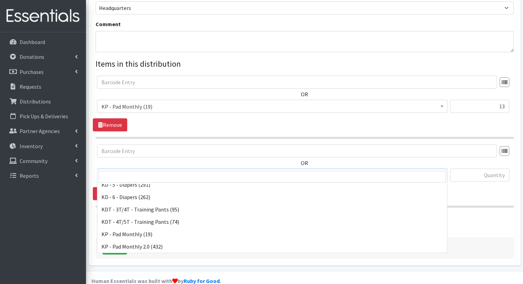
scroll to position [177, 0]
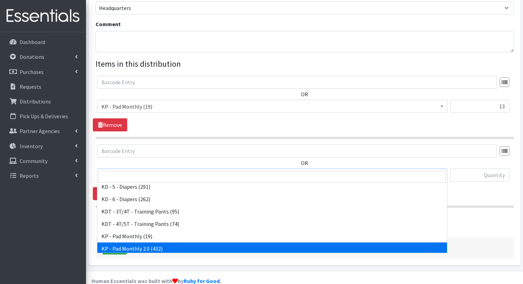
select select "15566"
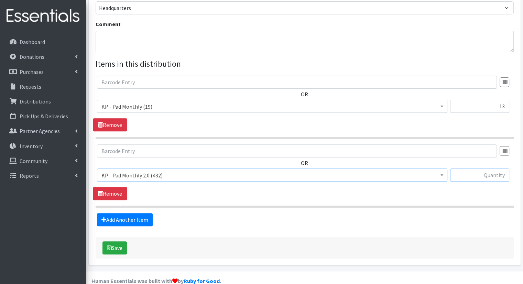
click at [486, 169] on input "text" at bounding box center [479, 175] width 59 height 13
type input "2"
click at [137, 213] on link "Add Another Item" at bounding box center [125, 219] width 56 height 13
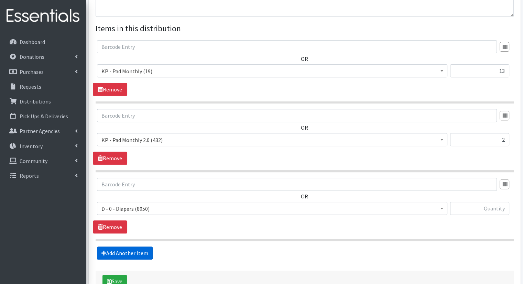
scroll to position [288, 0]
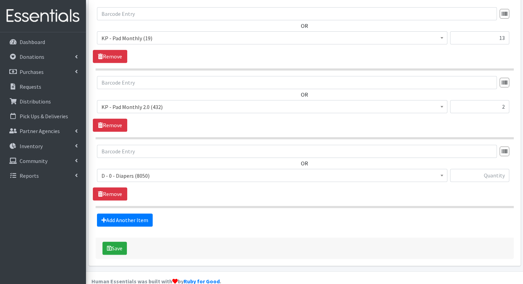
click at [161, 171] on span "D - 0 - Diapers (8050)" at bounding box center [273, 176] width 342 height 10
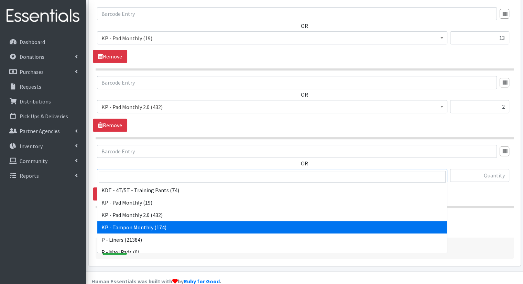
scroll to position [209, 0]
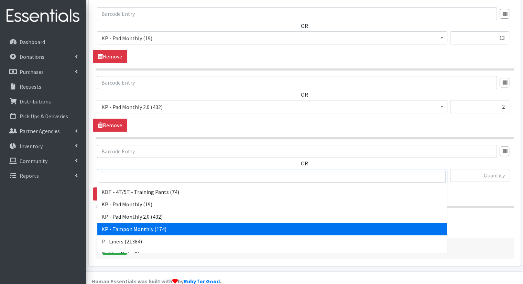
select select "15504"
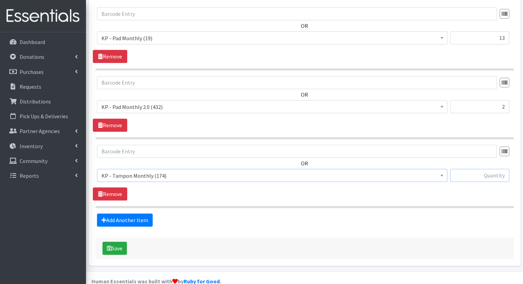
click at [456, 169] on input "text" at bounding box center [479, 175] width 59 height 13
type input "15"
click at [107, 246] on icon "submit" at bounding box center [109, 249] width 5 height 6
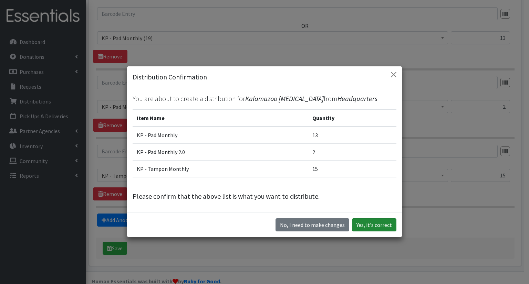
click at [382, 226] on button "Yes, it's correct" at bounding box center [374, 225] width 44 height 13
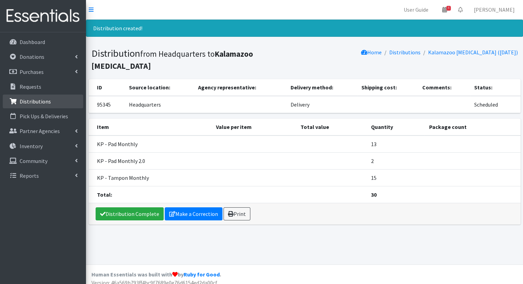
click at [61, 98] on link "Distributions" at bounding box center [43, 102] width 81 height 14
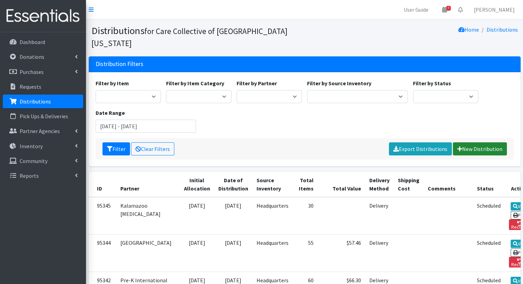
click at [482, 142] on link "New Distribution" at bounding box center [480, 148] width 54 height 13
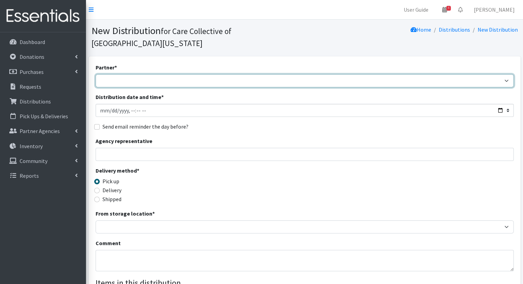
click at [190, 74] on select "African Community Kalamazoo Black Lives Matter Kzoo/[GEOGRAPHIC_DATA] Diaper Tr…" at bounding box center [305, 80] width 418 height 13
select select "8065"
click at [96, 74] on select "African Community Kalamazoo Black Lives Matter Kzoo/BC Diaper Train Cares Sexua…" at bounding box center [305, 80] width 418 height 13
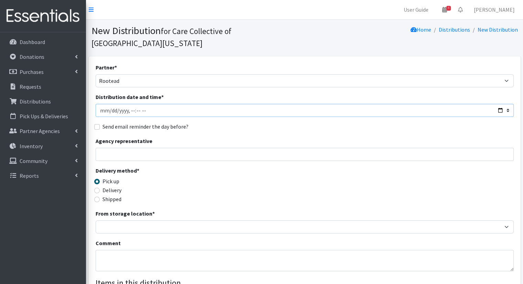
click at [500, 104] on input "Distribution date and time *" at bounding box center [305, 110] width 418 height 13
type input "2025-08-22T10:00"
click at [286, 123] on div "Send email reminder the day before?" at bounding box center [305, 127] width 418 height 8
click at [117, 186] on label "Delivery" at bounding box center [112, 190] width 19 height 8
click at [100, 188] on input "Delivery" at bounding box center [97, 191] width 6 height 6
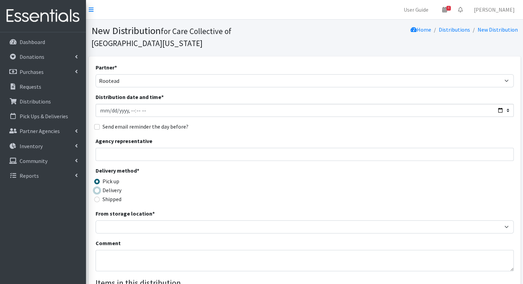
radio input "true"
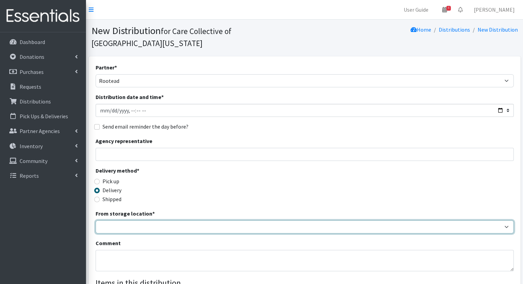
click at [221, 221] on select "Headquarters" at bounding box center [305, 227] width 418 height 13
select select "491"
click at [96, 221] on select "Headquarters" at bounding box center [305, 227] width 418 height 13
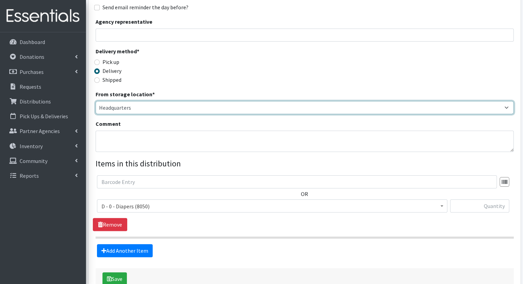
scroll to position [118, 0]
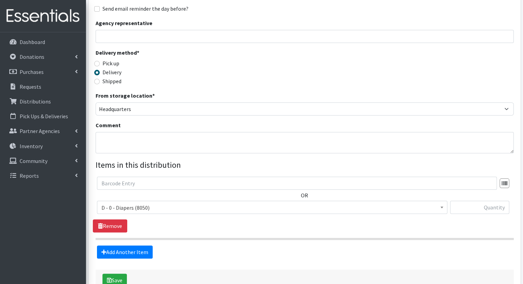
click at [208, 203] on span "D - 0 - Diapers (8050)" at bounding box center [273, 208] width 342 height 10
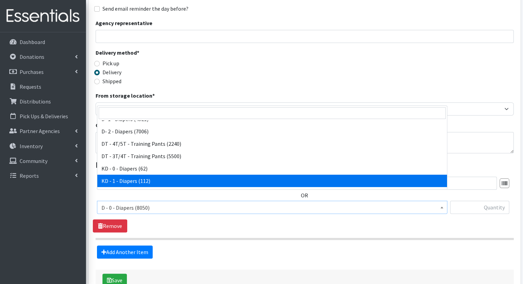
scroll to position [74, 0]
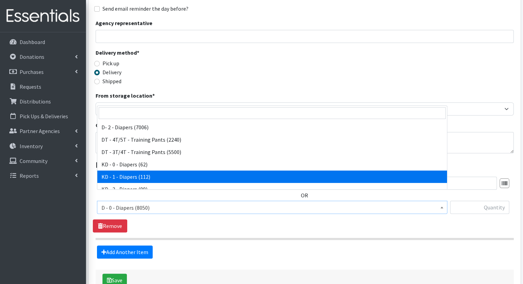
select select "15497"
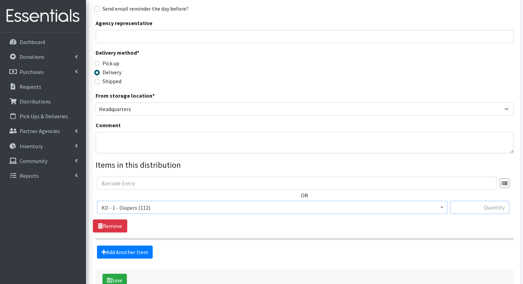
click at [491, 201] on input "text" at bounding box center [479, 207] width 59 height 13
type input "5"
click at [134, 233] on fieldset "Items in this distribution OR D - 0 - Diapers (8050) D - 3 - Diapers (492) D - …" at bounding box center [305, 209] width 418 height 100
click at [134, 246] on link "Add Another Item" at bounding box center [125, 252] width 56 height 13
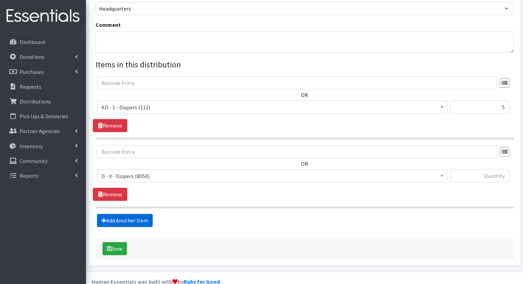
scroll to position [219, 0]
click at [166, 171] on span "D - 0 - Diapers (8050)" at bounding box center [273, 176] width 342 height 10
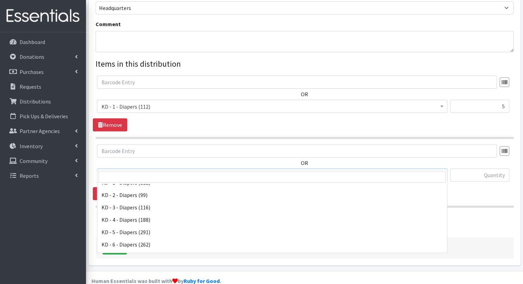
scroll to position [129, 0]
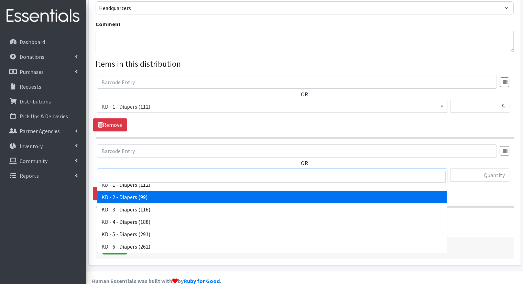
select select "15498"
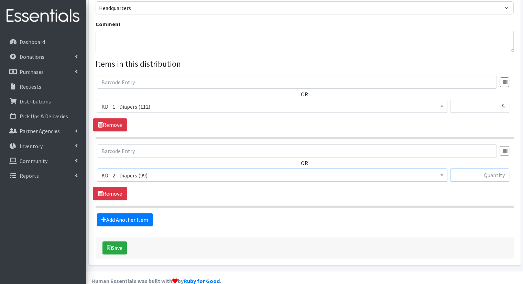
click at [471, 169] on input "text" at bounding box center [479, 175] width 59 height 13
type input "5"
click at [137, 213] on link "Add Another Item" at bounding box center [125, 219] width 56 height 13
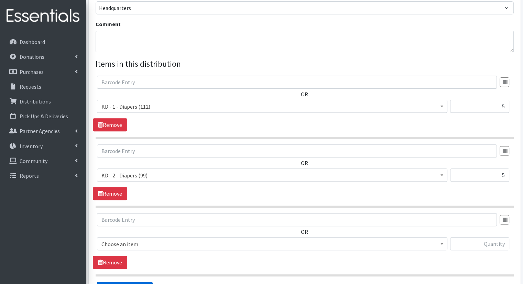
scroll to position [288, 0]
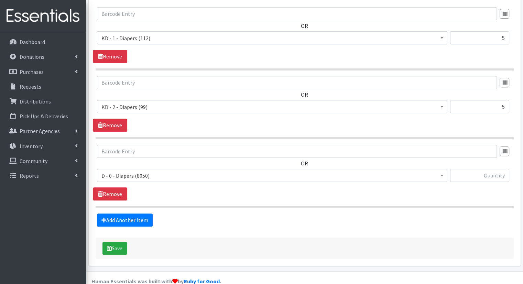
click at [183, 171] on span "D - 0 - Diapers (8050)" at bounding box center [273, 176] width 342 height 10
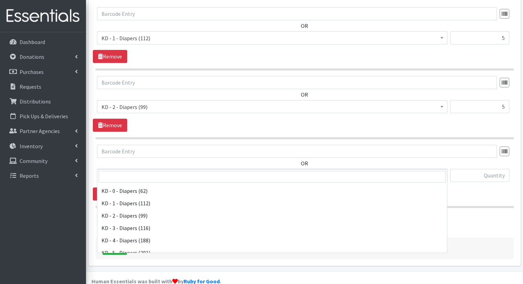
scroll to position [116, 0]
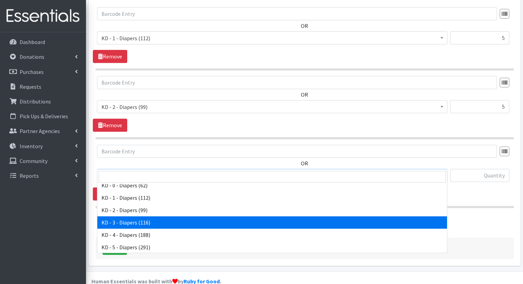
select select "15499"
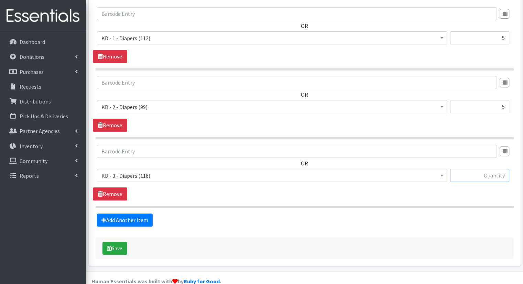
click at [474, 169] on input "text" at bounding box center [479, 175] width 59 height 13
type input "5"
click at [135, 214] on link "Add Another Item" at bounding box center [125, 220] width 56 height 13
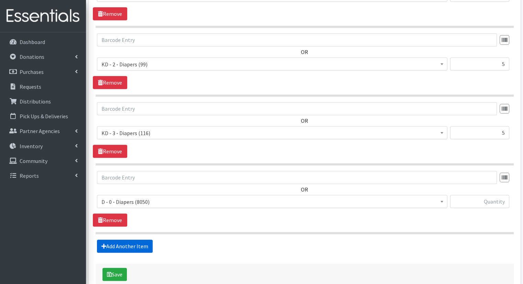
scroll to position [357, 0]
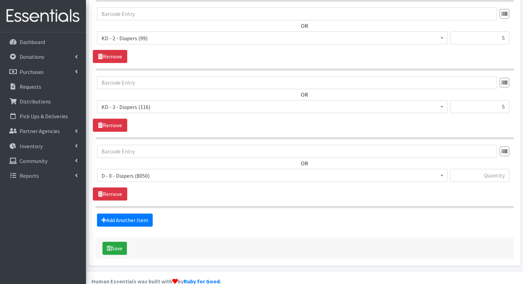
click at [144, 169] on span "D - 0 - Diapers (8050)" at bounding box center [272, 175] width 351 height 13
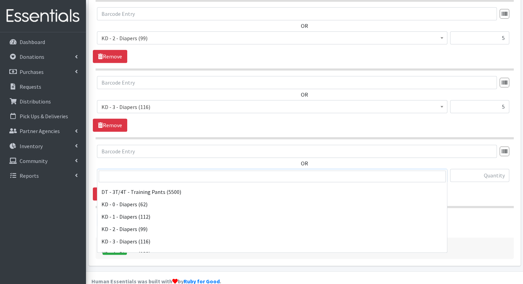
scroll to position [101, 0]
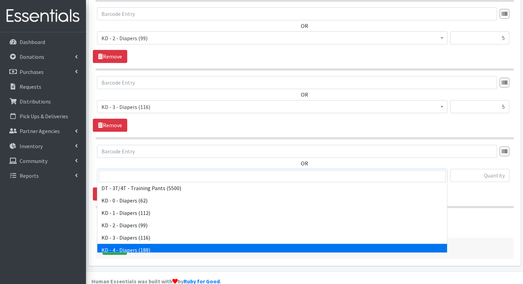
select select "15500"
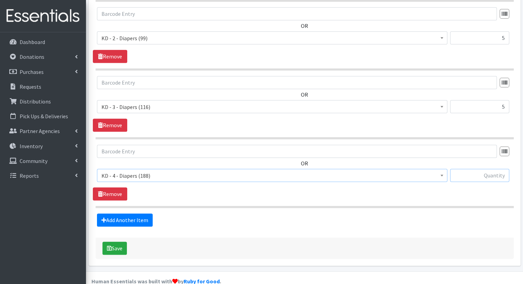
click at [479, 169] on input "text" at bounding box center [479, 175] width 59 height 13
type input "10"
click at [135, 214] on link "Add Another Item" at bounding box center [125, 220] width 56 height 13
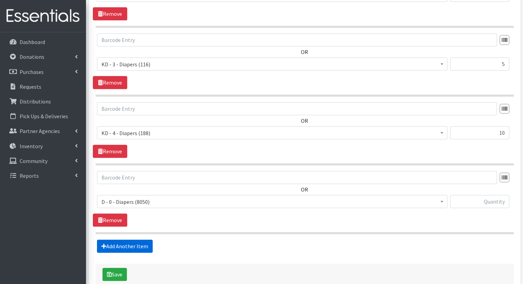
scroll to position [425, 0]
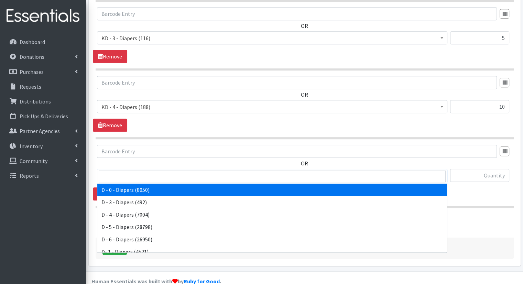
click at [183, 171] on span "D - 0 - Diapers (8050)" at bounding box center [273, 176] width 342 height 10
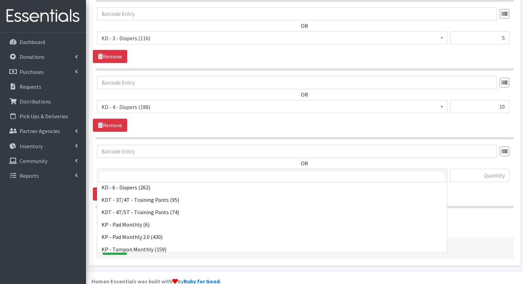
scroll to position [156, 0]
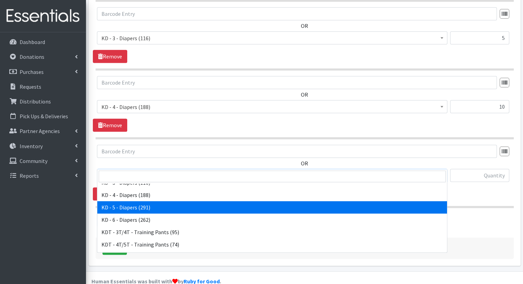
select select "15501"
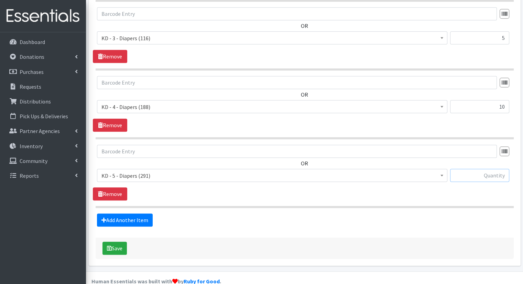
click at [475, 169] on input "text" at bounding box center [479, 175] width 59 height 13
type input "10"
click at [134, 214] on link "Add Another Item" at bounding box center [125, 220] width 56 height 13
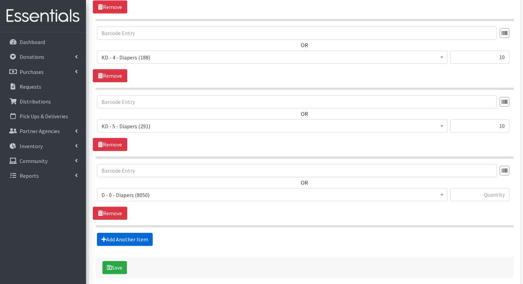
scroll to position [494, 0]
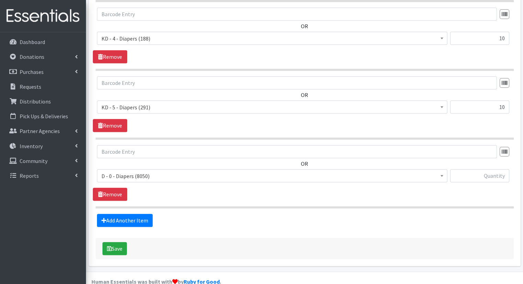
click at [211, 171] on span "D - 0 - Diapers (8050)" at bounding box center [273, 176] width 342 height 10
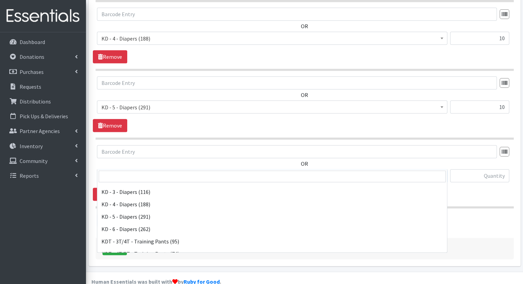
scroll to position [145, 0]
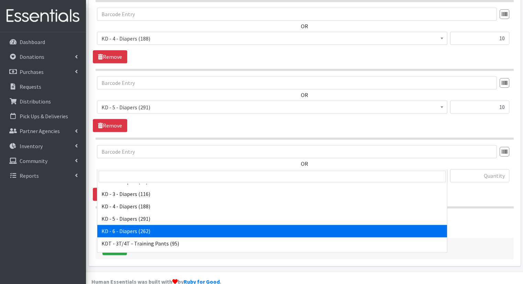
select select "15502"
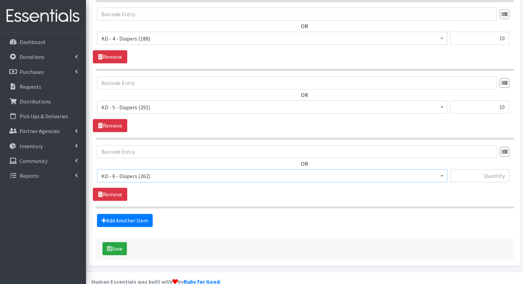
click at [477, 169] on div at bounding box center [479, 178] width 59 height 19
click at [476, 169] on input "text" at bounding box center [479, 175] width 59 height 13
type input "10"
click at [132, 214] on link "Add Another Item" at bounding box center [125, 220] width 56 height 13
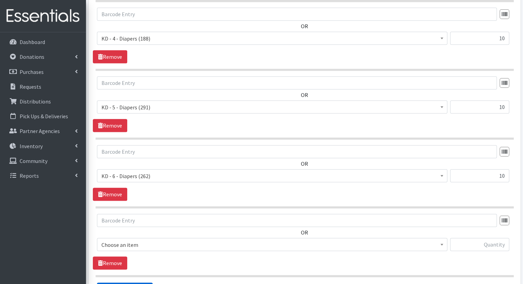
scroll to position [562, 0]
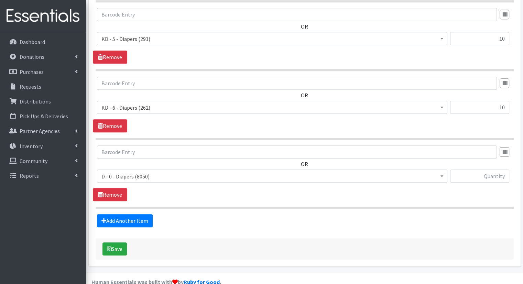
click at [163, 172] on span "D - 0 - Diapers (8050)" at bounding box center [273, 177] width 342 height 10
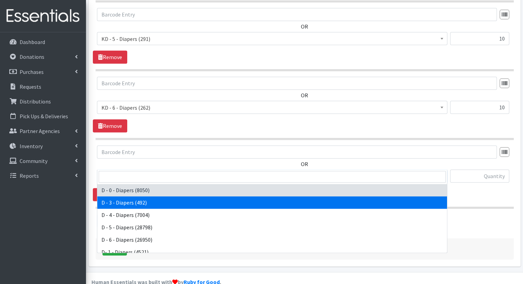
scroll to position [315, 0]
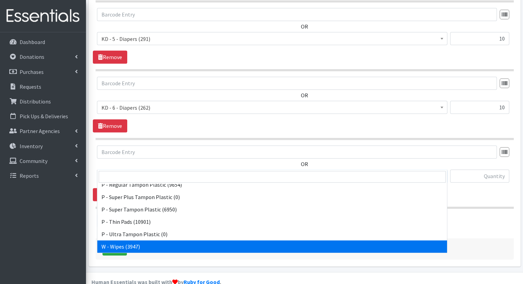
select select "15495"
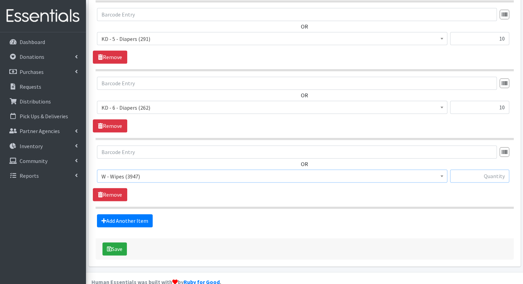
click at [479, 170] on input "text" at bounding box center [479, 176] width 59 height 13
type input "45"
click at [124, 243] on button "Save" at bounding box center [115, 249] width 24 height 13
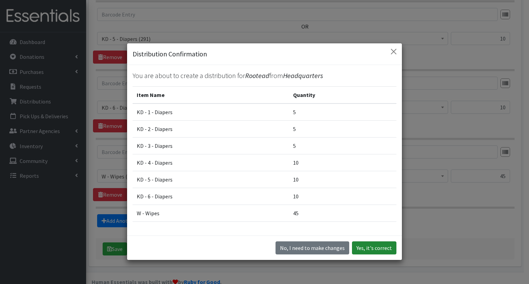
click at [374, 250] on button "Yes, it's correct" at bounding box center [374, 248] width 44 height 13
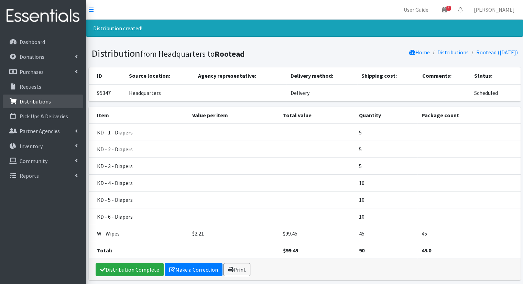
click at [43, 100] on p "Distributions" at bounding box center [35, 101] width 31 height 7
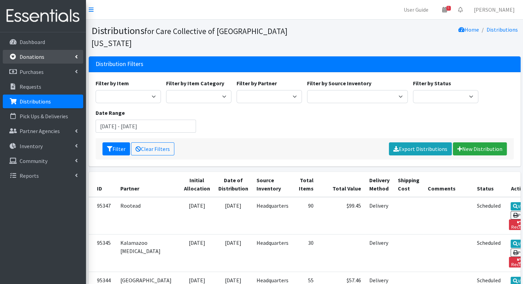
click at [50, 57] on link "Donations" at bounding box center [43, 57] width 81 height 14
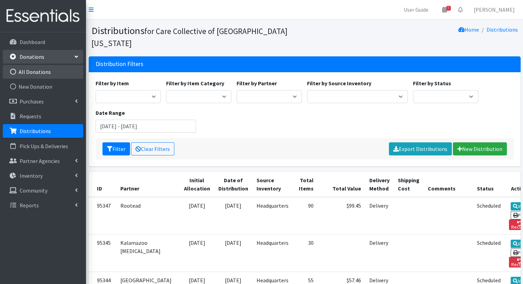
click at [49, 72] on link "All Donations" at bounding box center [43, 72] width 81 height 14
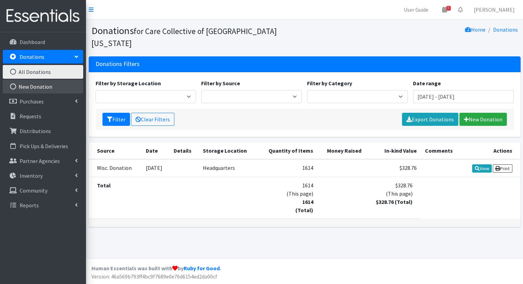
click at [50, 83] on link "New Donation" at bounding box center [43, 87] width 81 height 14
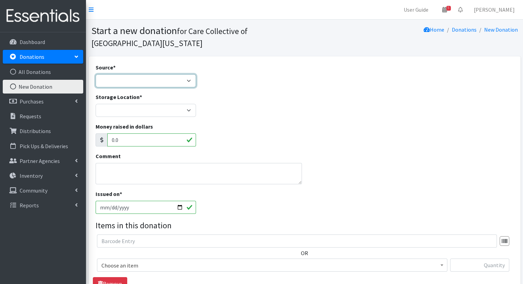
click at [171, 80] on select "Product Drive Manufacturer Donation Site Misc. Donation" at bounding box center [146, 80] width 101 height 13
select select "Misc. Donation"
click at [96, 74] on select "Product Drive Manufacturer Donation Site Misc. Donation" at bounding box center [146, 80] width 101 height 13
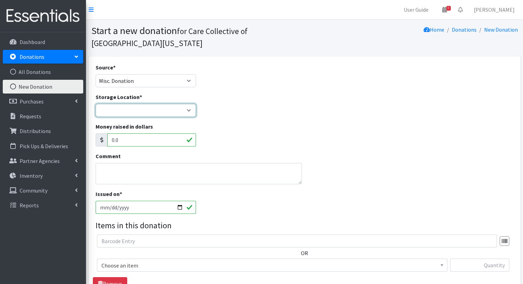
click at [154, 107] on select "Headquarters" at bounding box center [146, 110] width 101 height 13
select select "491"
click at [96, 104] on select "Headquarters" at bounding box center [146, 110] width 101 height 13
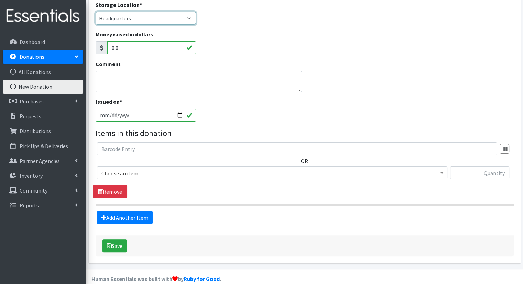
scroll to position [96, 0]
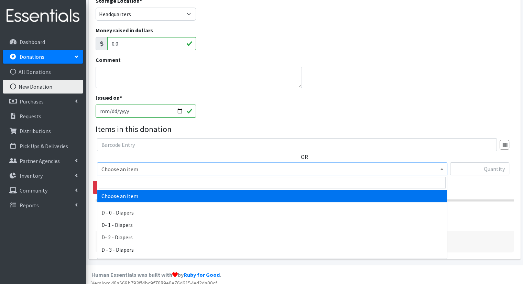
click at [433, 172] on span "Choose an item" at bounding box center [273, 170] width 342 height 10
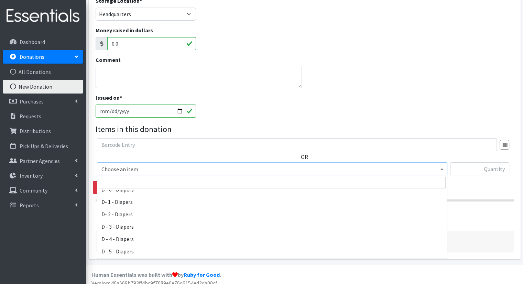
scroll to position [27, 0]
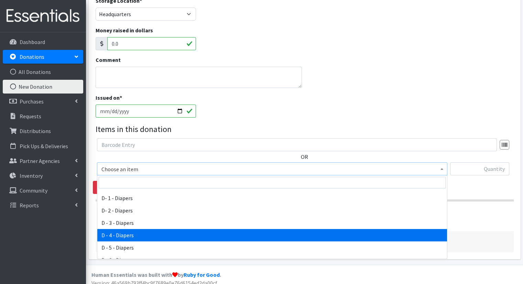
select select "15485"
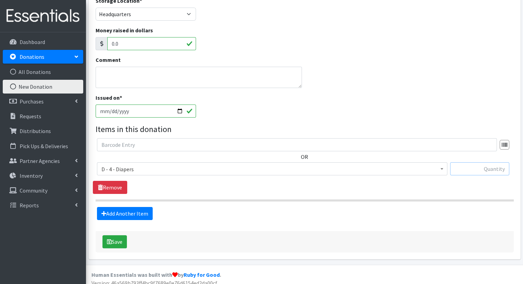
click at [472, 171] on input "text" at bounding box center [479, 168] width 59 height 13
type input "5"
click at [138, 210] on link "Add Another Item" at bounding box center [125, 213] width 56 height 13
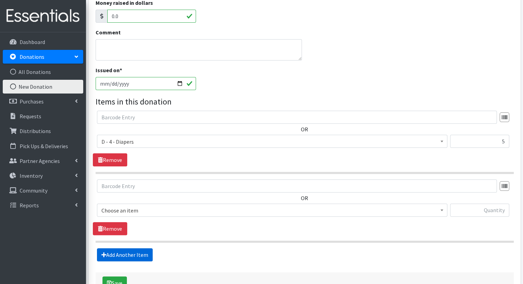
scroll to position [171, 0]
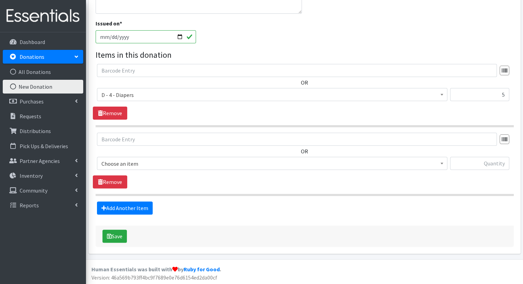
click at [150, 165] on span "Choose an item" at bounding box center [273, 164] width 342 height 10
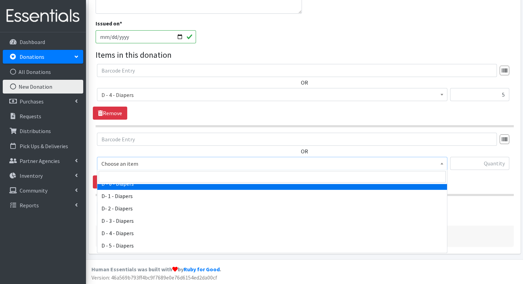
scroll to position [27, 0]
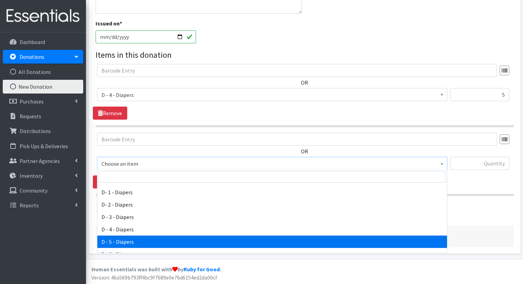
select select "15486"
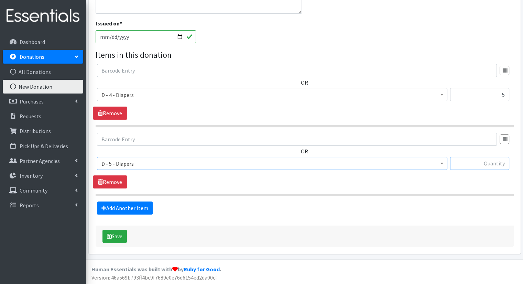
click at [474, 168] on input "text" at bounding box center [479, 163] width 59 height 13
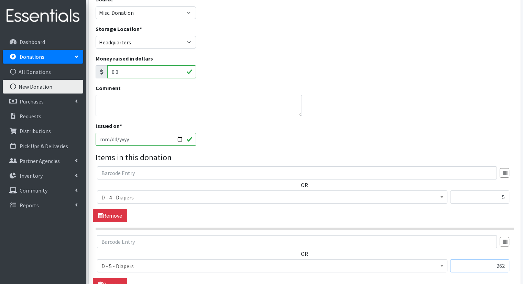
scroll to position [30, 0]
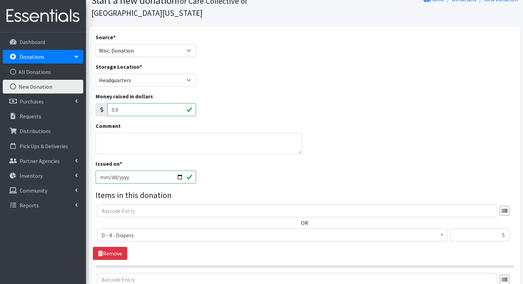
type input "262"
click at [260, 143] on textarea "Comment" at bounding box center [199, 143] width 207 height 21
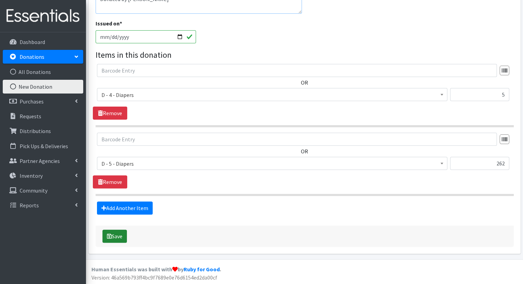
type textarea "Donated by Karah Jella"
click at [114, 239] on button "Save" at bounding box center [115, 236] width 24 height 13
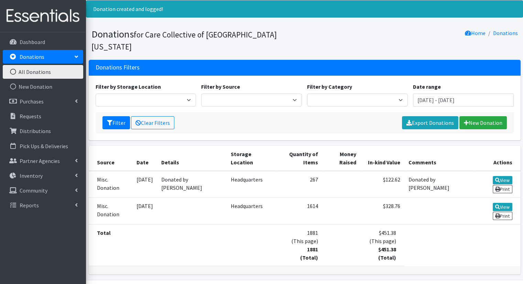
scroll to position [28, 0]
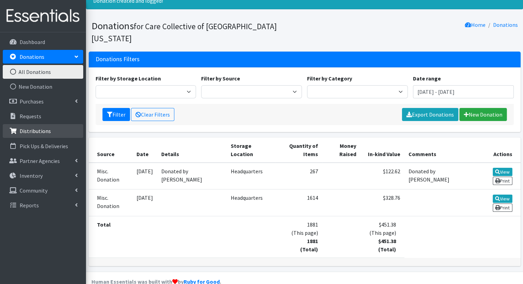
click at [54, 135] on link "Distributions" at bounding box center [43, 131] width 81 height 14
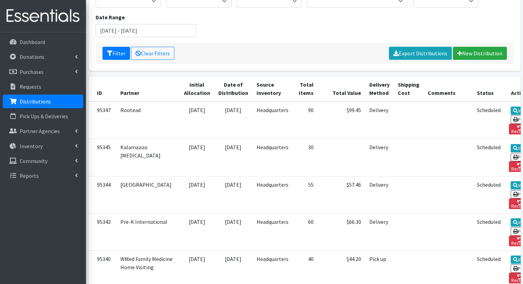
scroll to position [105, 0]
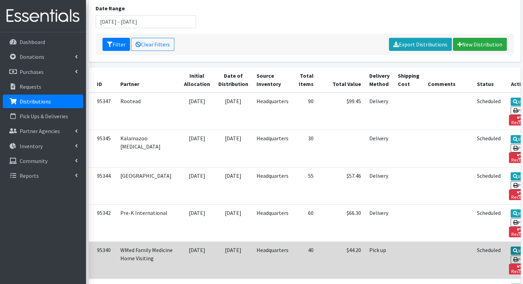
click at [513, 248] on icon at bounding box center [515, 250] width 5 height 5
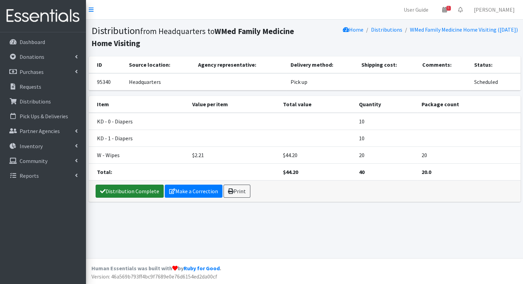
click at [151, 192] on link "Distribution Complete" at bounding box center [130, 191] width 68 height 13
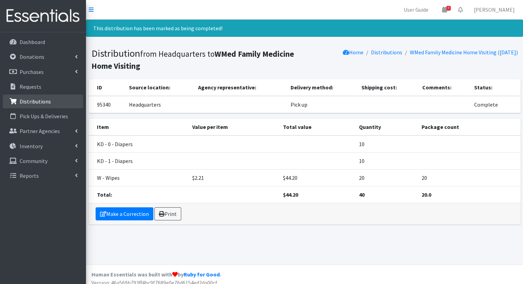
click at [58, 105] on link "Distributions" at bounding box center [43, 102] width 81 height 14
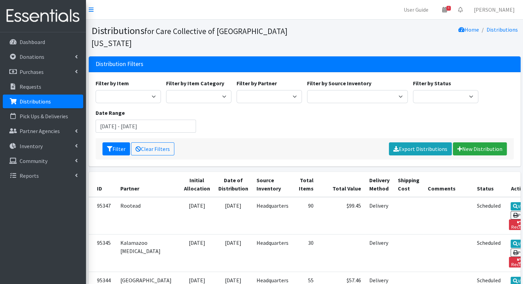
scroll to position [248, 0]
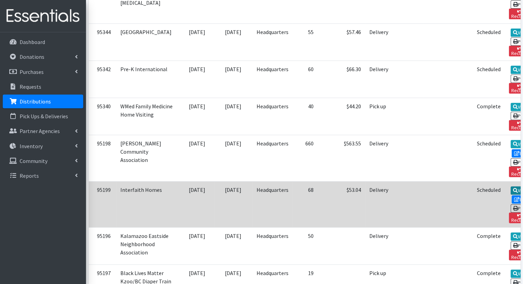
click at [511, 187] on link "View" at bounding box center [521, 191] width 20 height 8
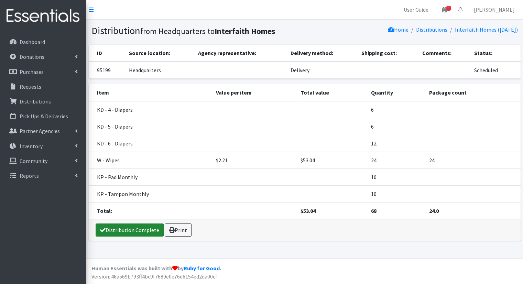
click at [110, 229] on link "Distribution Complete" at bounding box center [130, 230] width 68 height 13
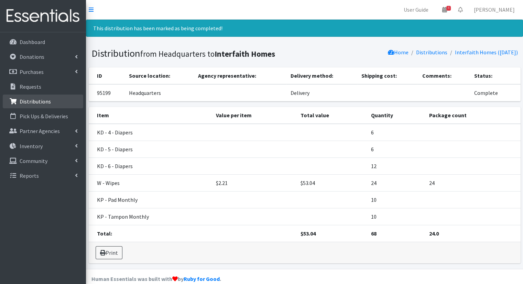
click at [56, 100] on link "Distributions" at bounding box center [43, 102] width 81 height 14
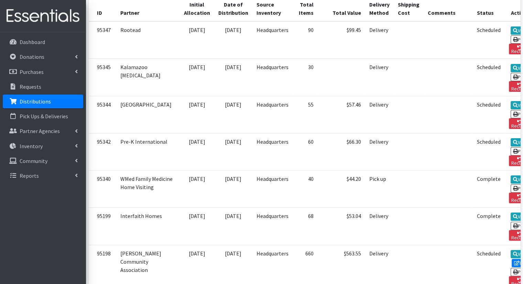
scroll to position [191, 0]
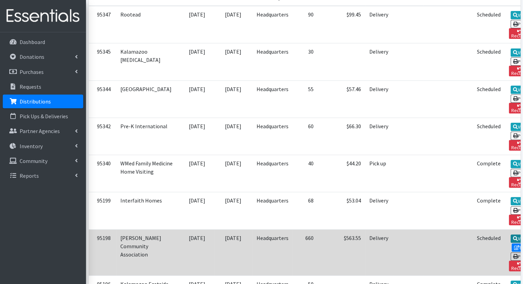
click at [511, 235] on link "View" at bounding box center [521, 239] width 20 height 8
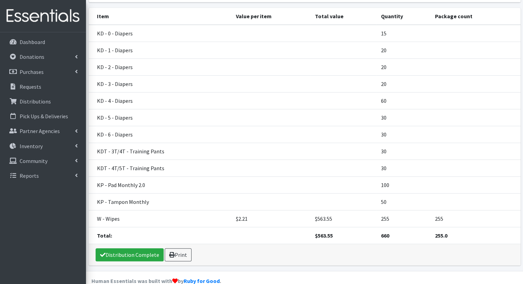
scroll to position [96, 0]
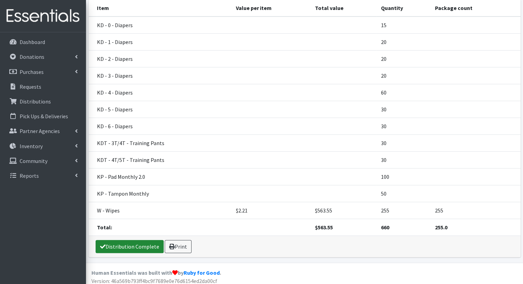
click at [153, 240] on link "Distribution Complete" at bounding box center [130, 246] width 68 height 13
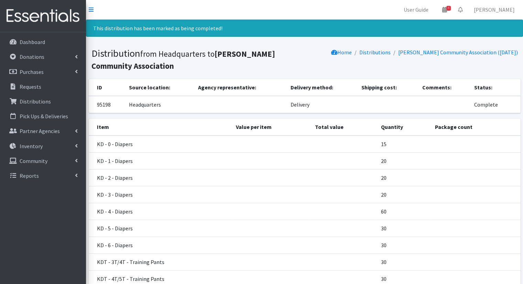
scroll to position [122, 0]
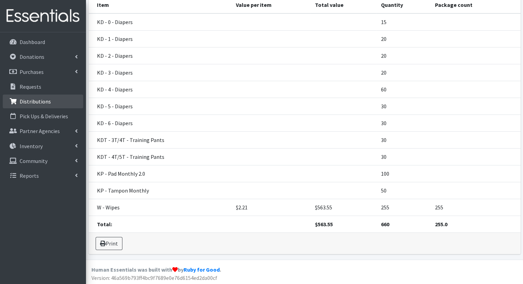
click at [22, 99] on p "Distributions" at bounding box center [35, 101] width 31 height 7
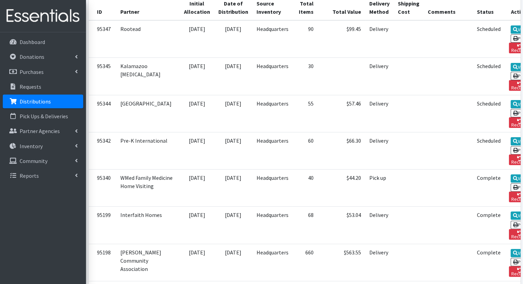
scroll to position [125, 0]
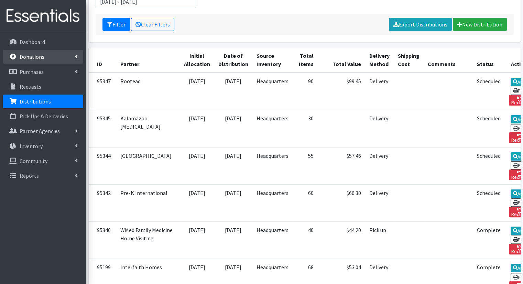
click at [50, 56] on link "Donations" at bounding box center [43, 57] width 81 height 14
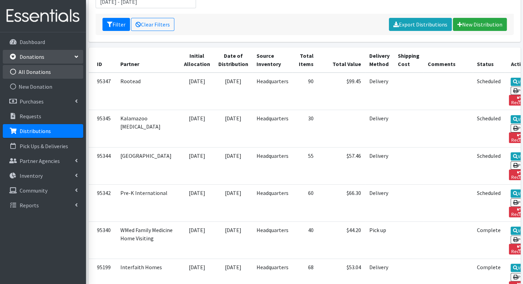
click at [47, 76] on link "All Donations" at bounding box center [43, 72] width 81 height 14
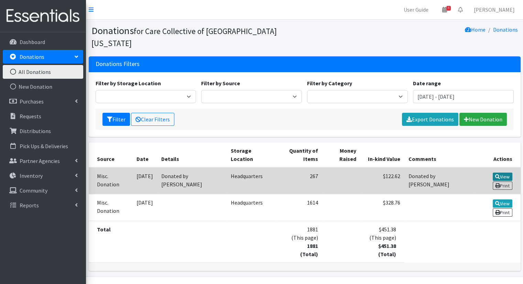
click at [497, 174] on icon at bounding box center [498, 176] width 5 height 5
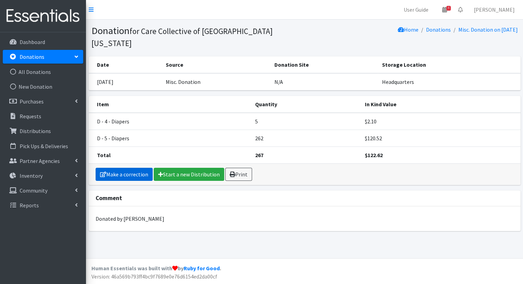
click at [134, 168] on link "Make a correction" at bounding box center [124, 174] width 57 height 13
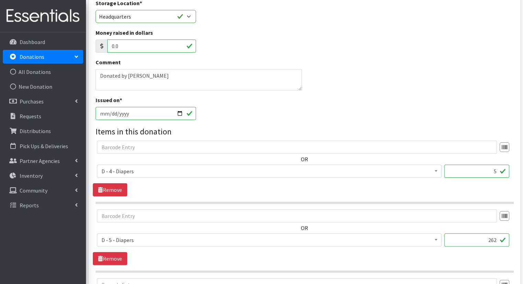
scroll to position [82, 0]
click at [494, 239] on input "262" at bounding box center [477, 240] width 65 height 13
click at [496, 240] on input "262" at bounding box center [477, 240] width 65 height 13
type input "2"
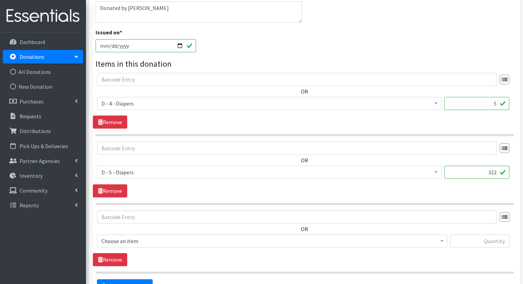
scroll to position [190, 0]
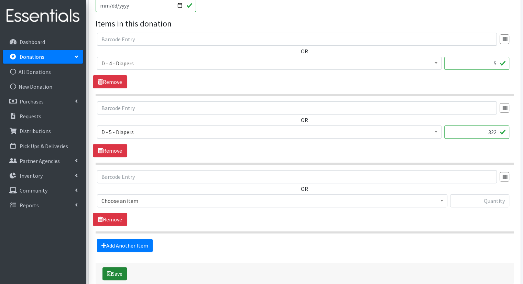
type input "322"
click at [120, 269] on button "Save" at bounding box center [115, 273] width 24 height 13
